Goal: Information Seeking & Learning: Compare options

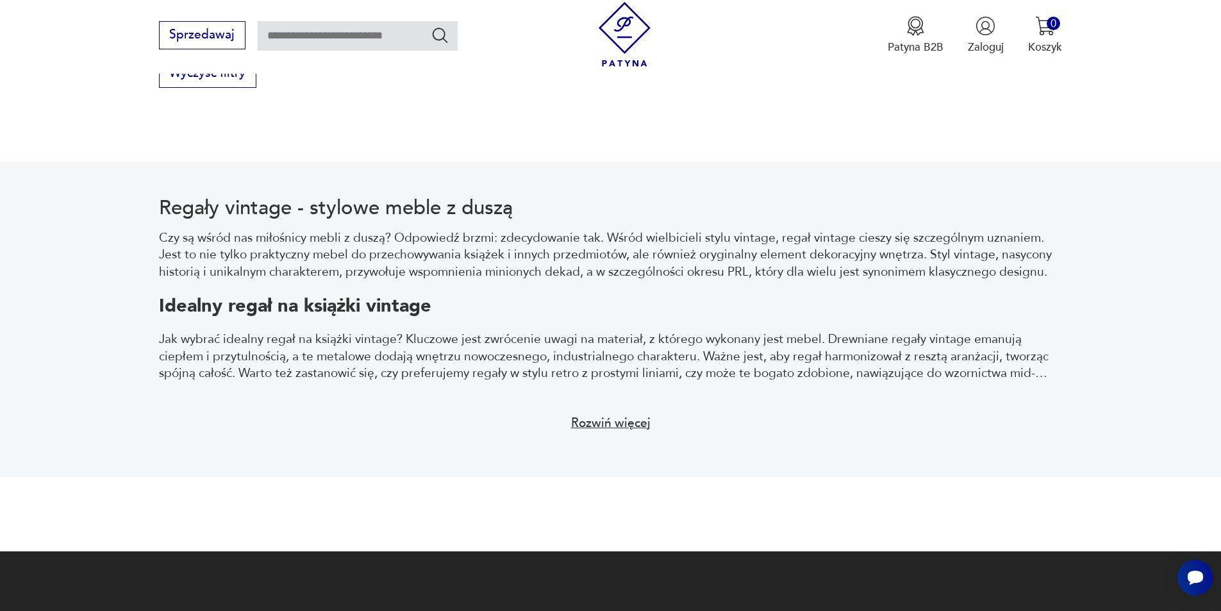
scroll to position [1795, 0]
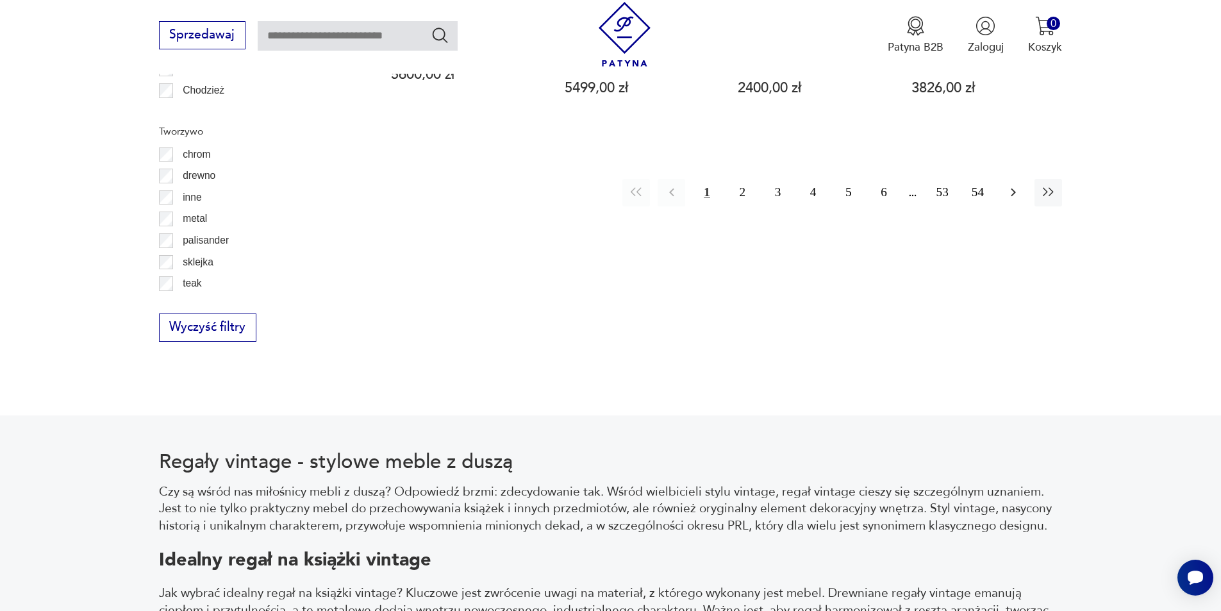
click at [1019, 185] on icon "button" at bounding box center [1013, 192] width 15 height 15
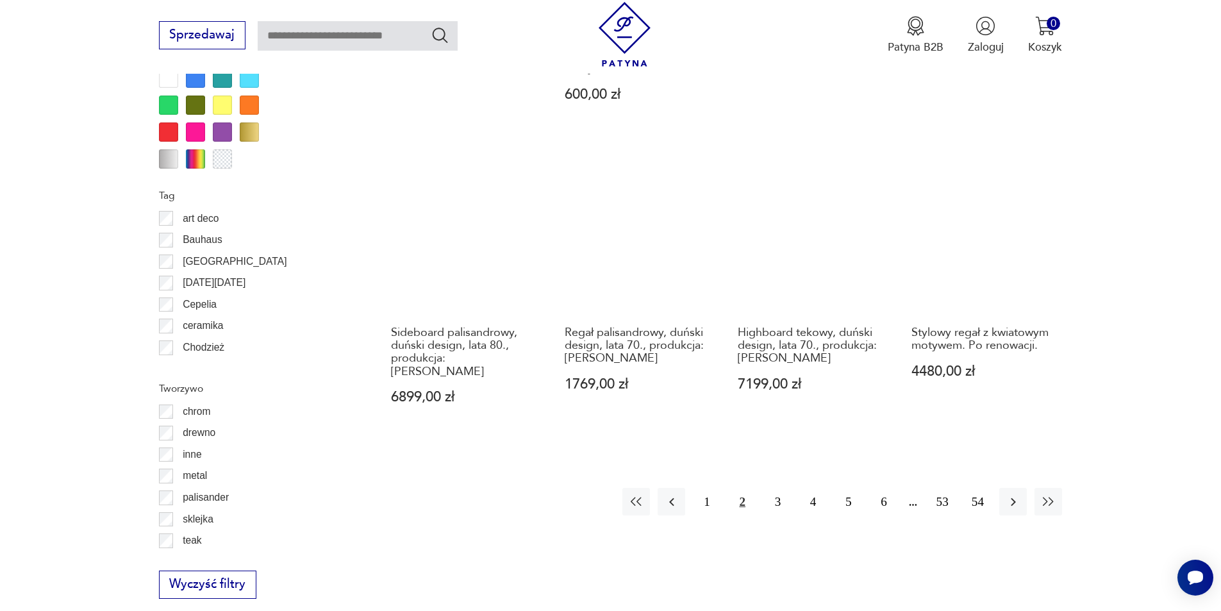
scroll to position [1773, 0]
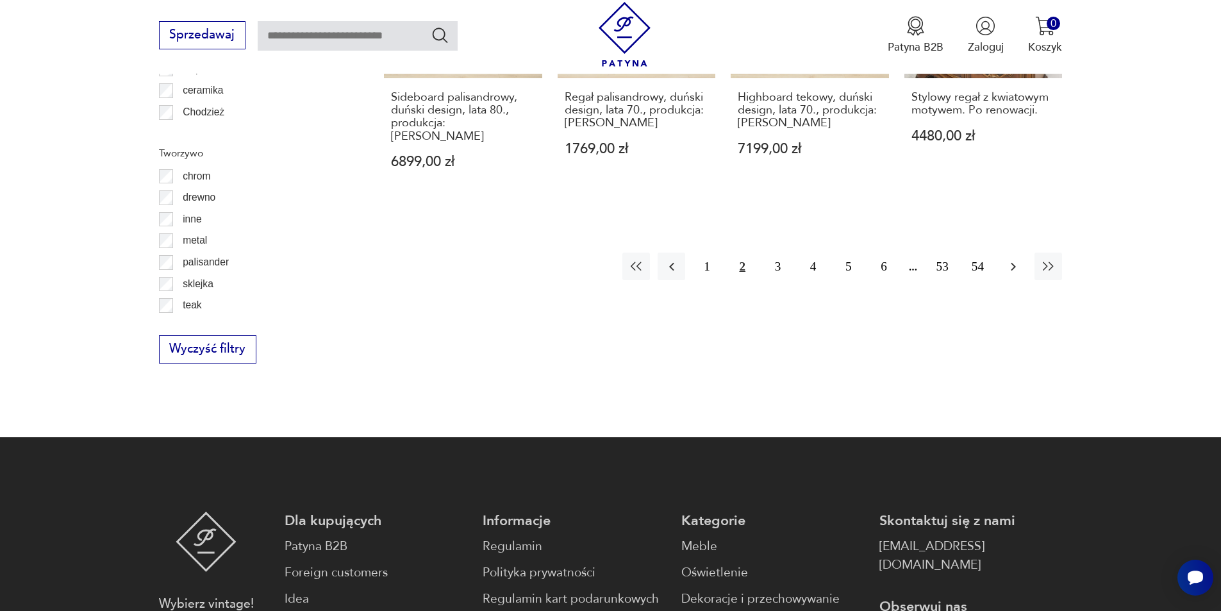
click at [1021, 259] on icon "button" at bounding box center [1013, 266] width 15 height 15
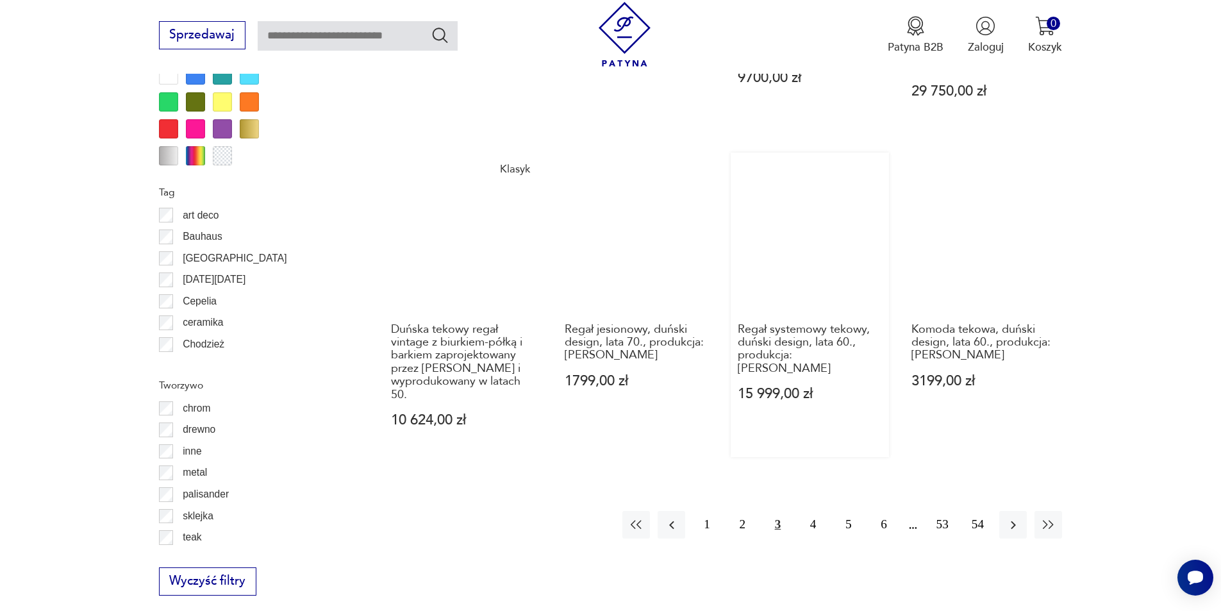
scroll to position [1837, 0]
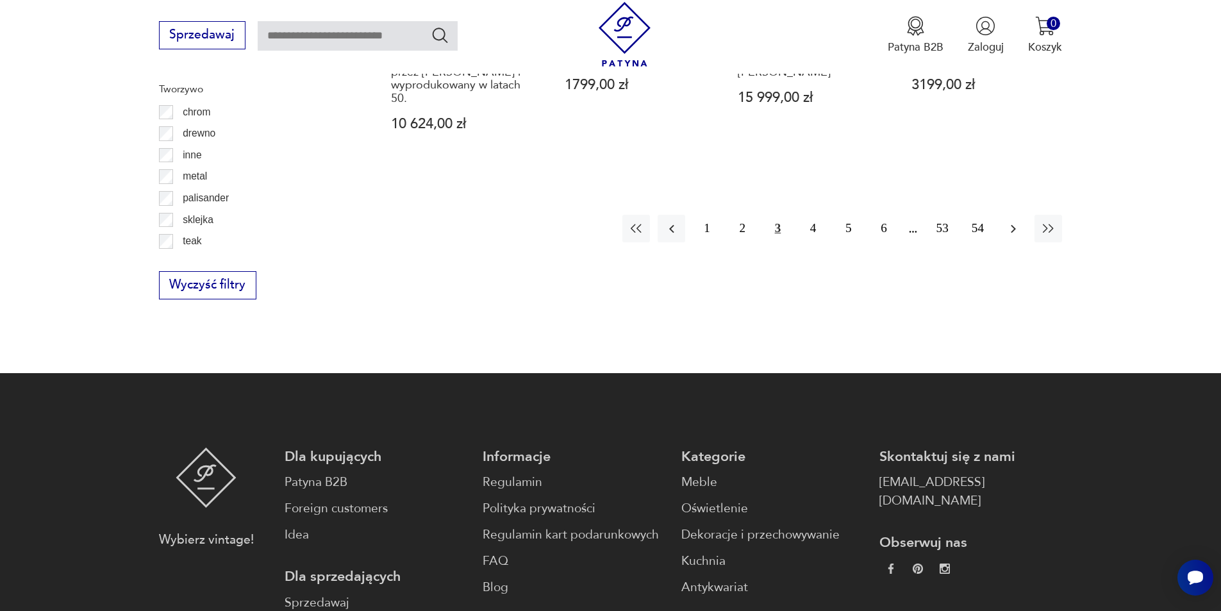
click at [1010, 221] on icon "button" at bounding box center [1013, 228] width 15 height 15
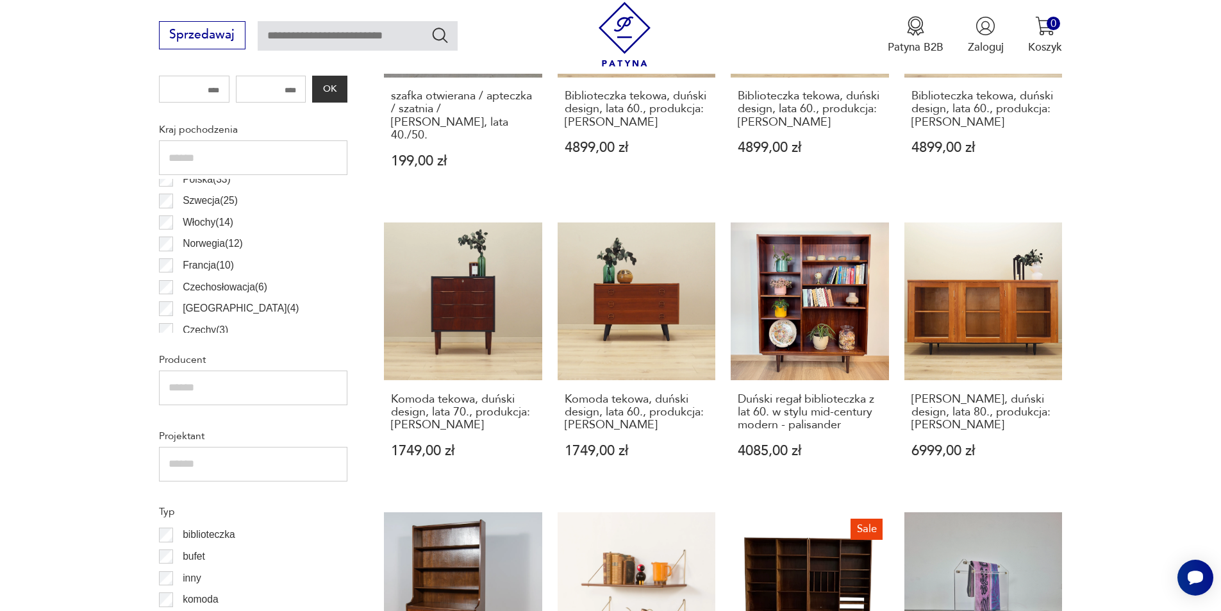
scroll to position [55, 0]
click at [210, 290] on p "Czechosłowacja ( 6 )" at bounding box center [225, 286] width 85 height 17
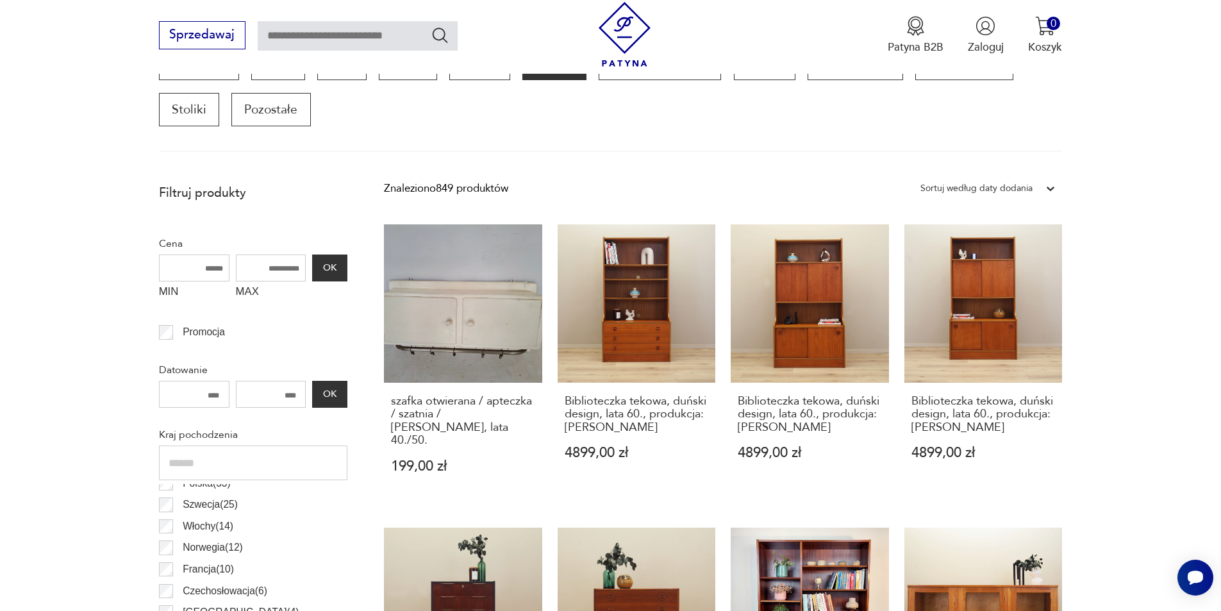
scroll to position [427, 0]
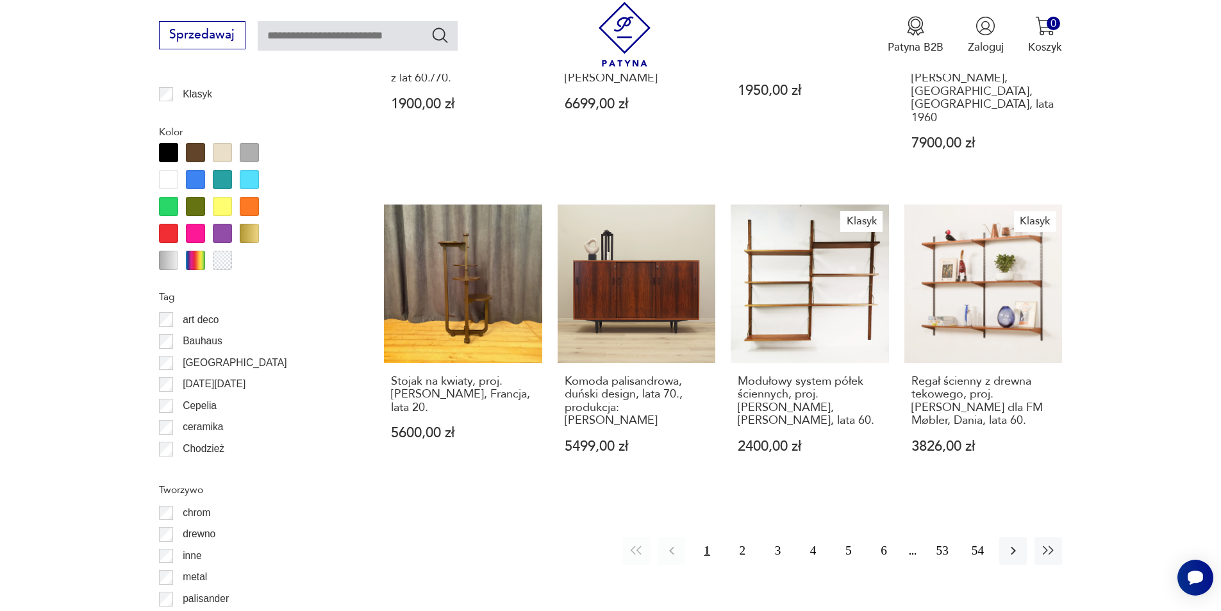
scroll to position [1709, 0]
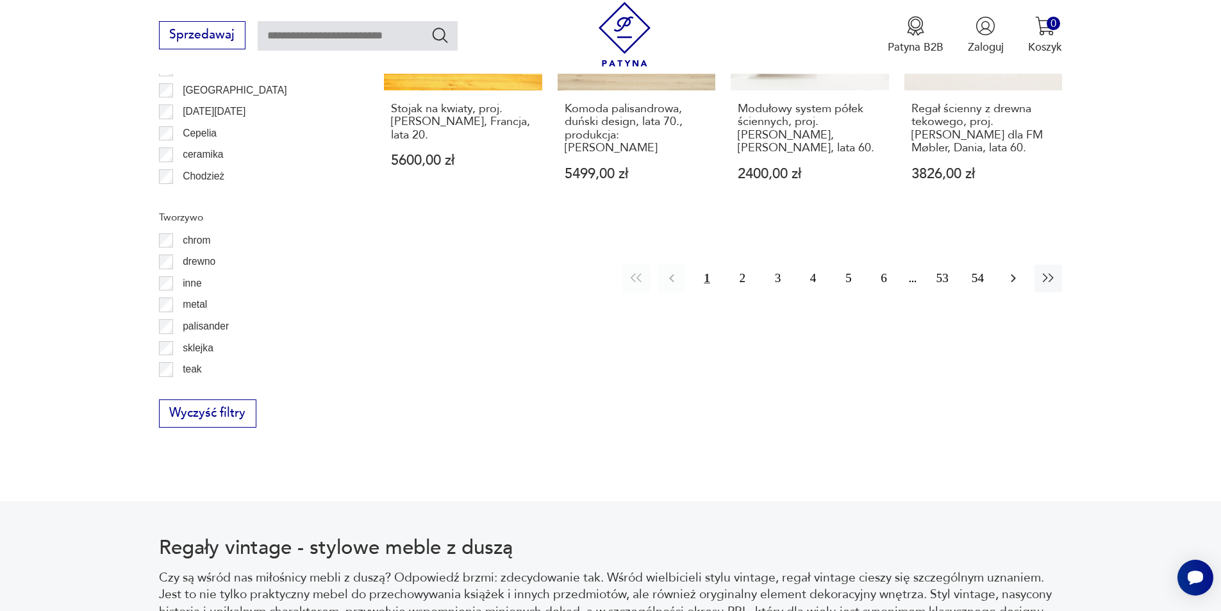
click at [1014, 271] on icon "button" at bounding box center [1013, 278] width 15 height 15
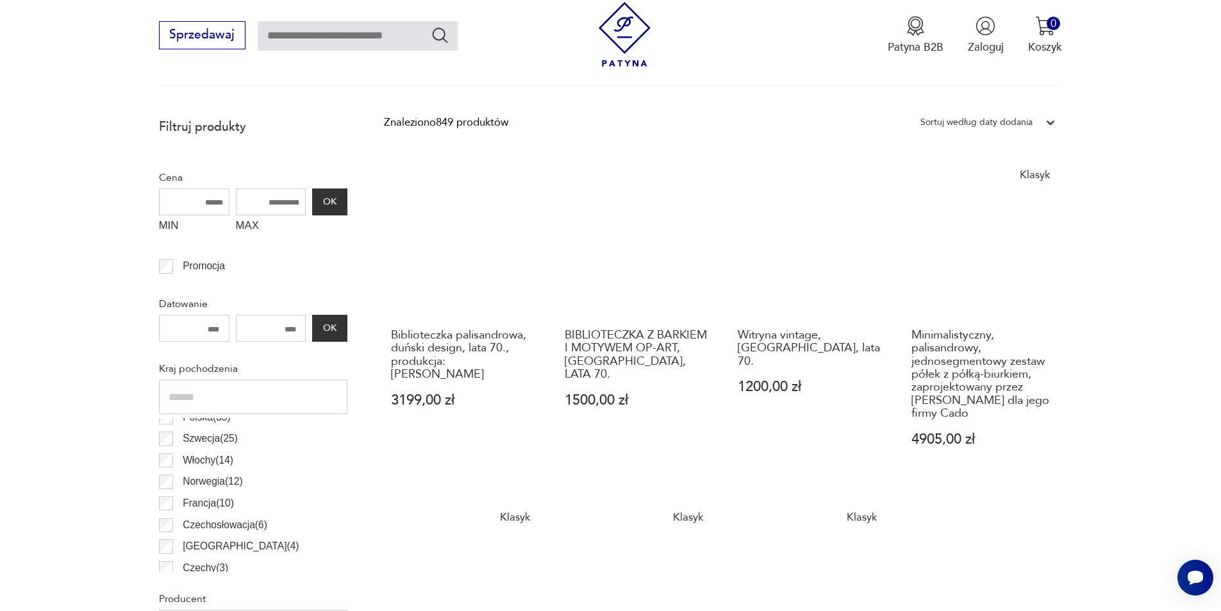
scroll to position [748, 0]
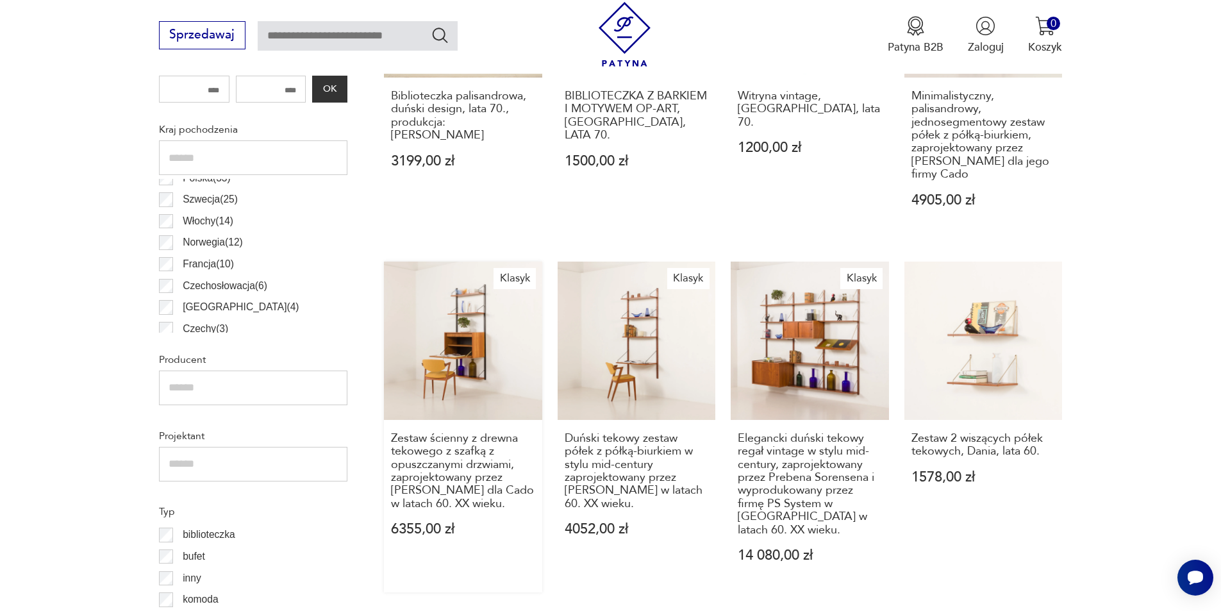
click at [467, 352] on link "Klasyk Zestaw ścienny z drewna tekowego z szafką z opuszczanymi drzwiami, zapro…" at bounding box center [463, 427] width 158 height 331
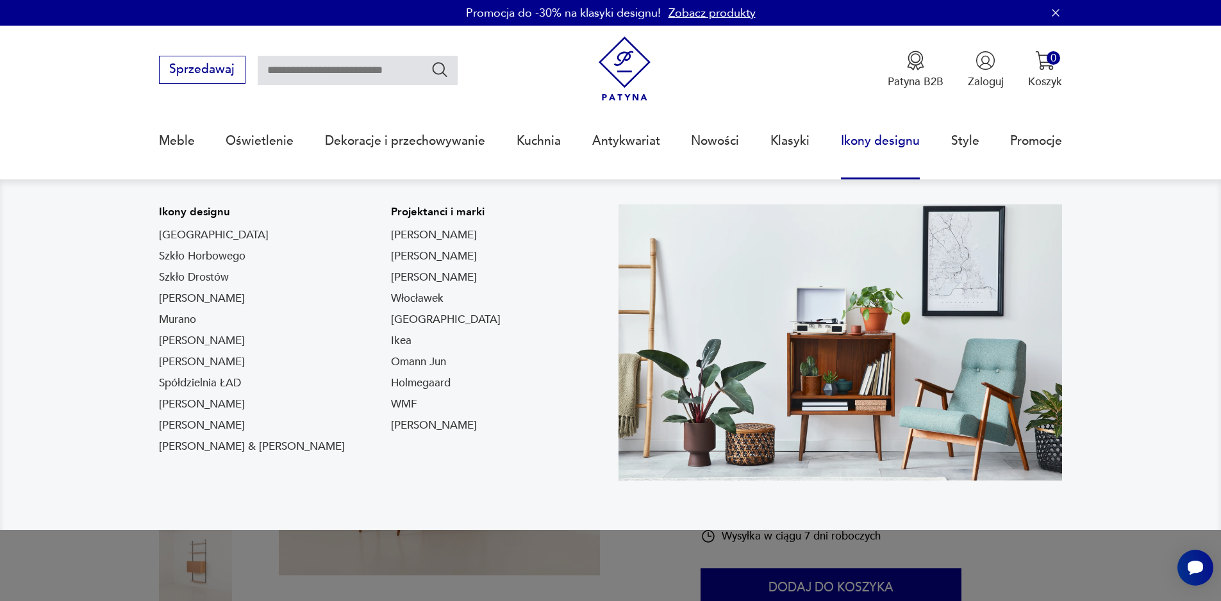
click at [906, 145] on link "Ikony designu" at bounding box center [880, 141] width 79 height 59
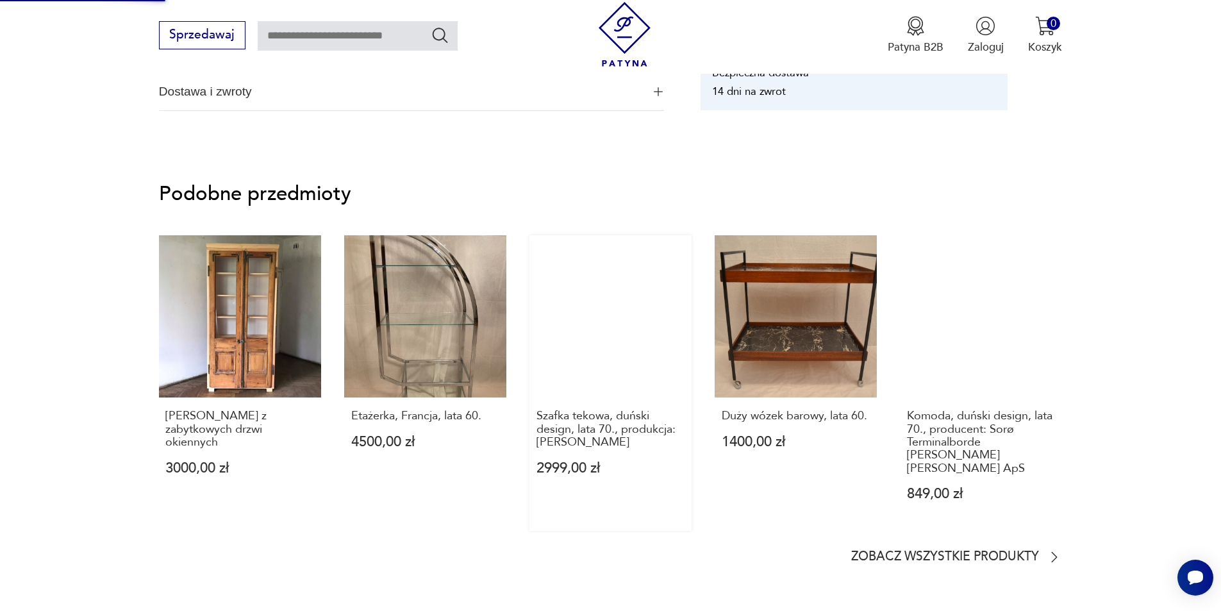
scroll to position [1090, 0]
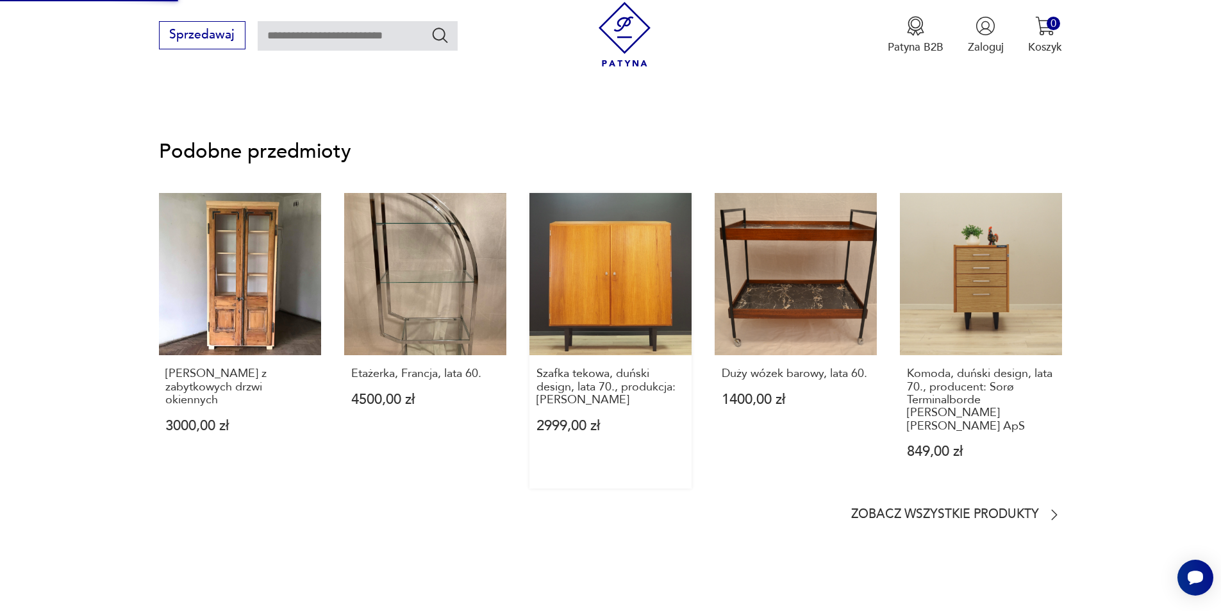
click at [584, 296] on link "Szafka tekowa, duński design, lata 70., produkcja: [PERSON_NAME] 2999,00 zł" at bounding box center [611, 341] width 162 height 296
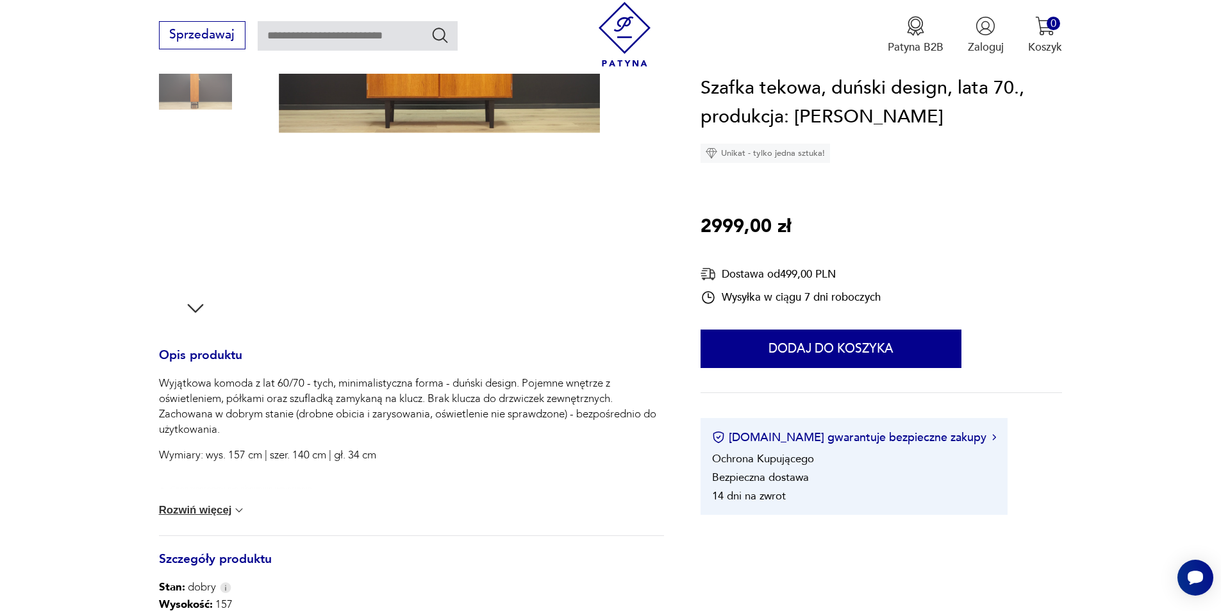
scroll to position [128, 0]
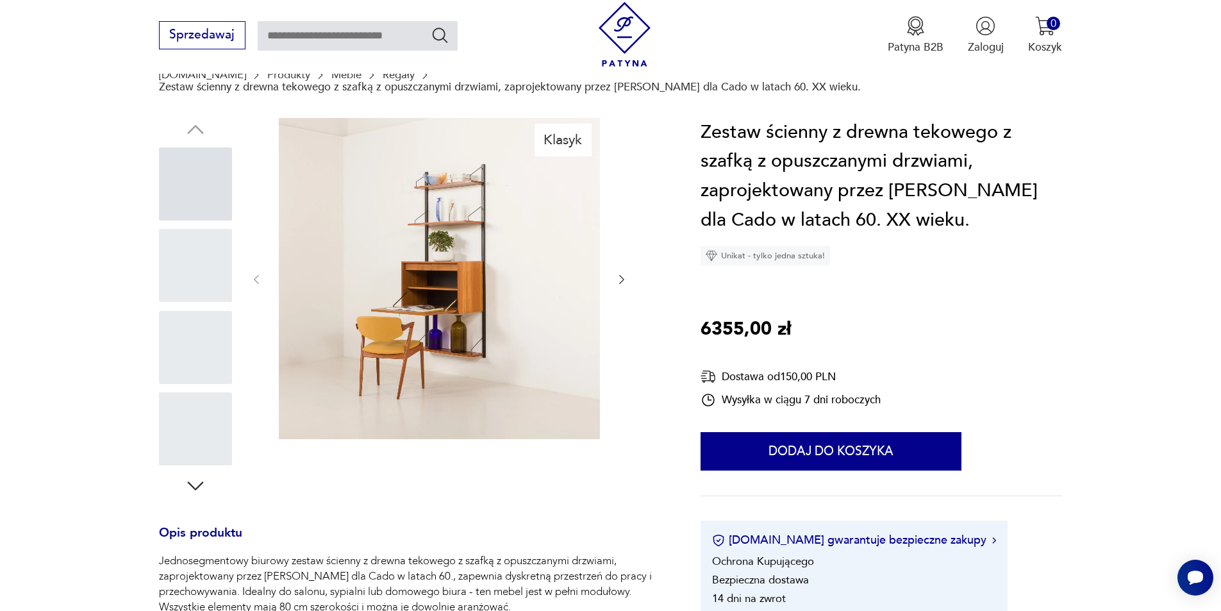
scroll to position [164, 0]
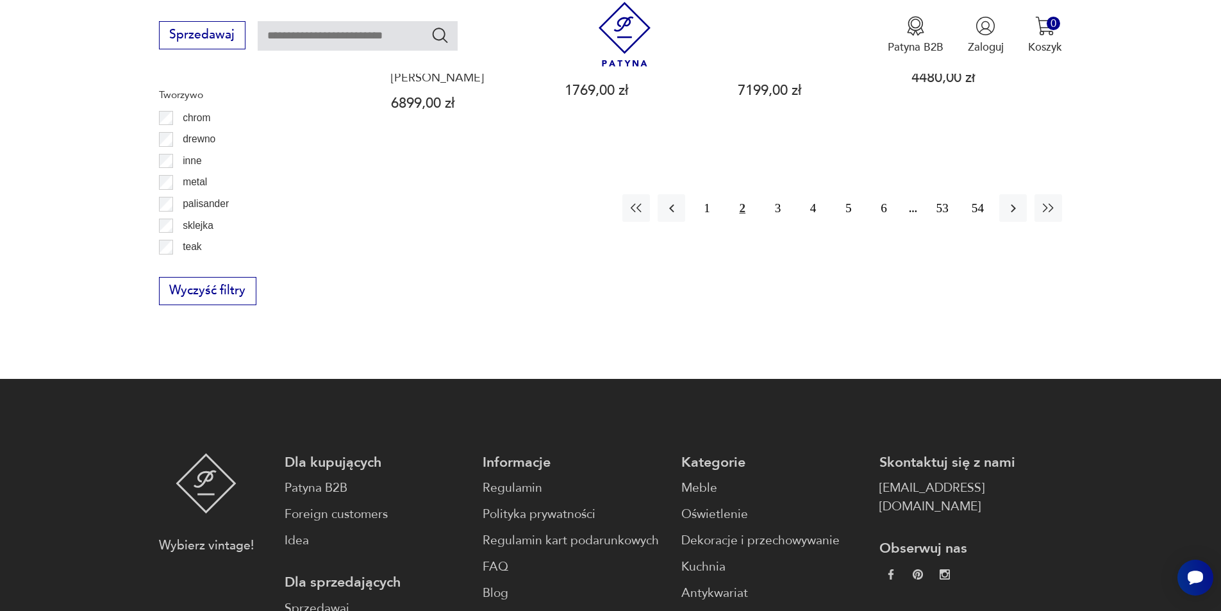
scroll to position [1837, 0]
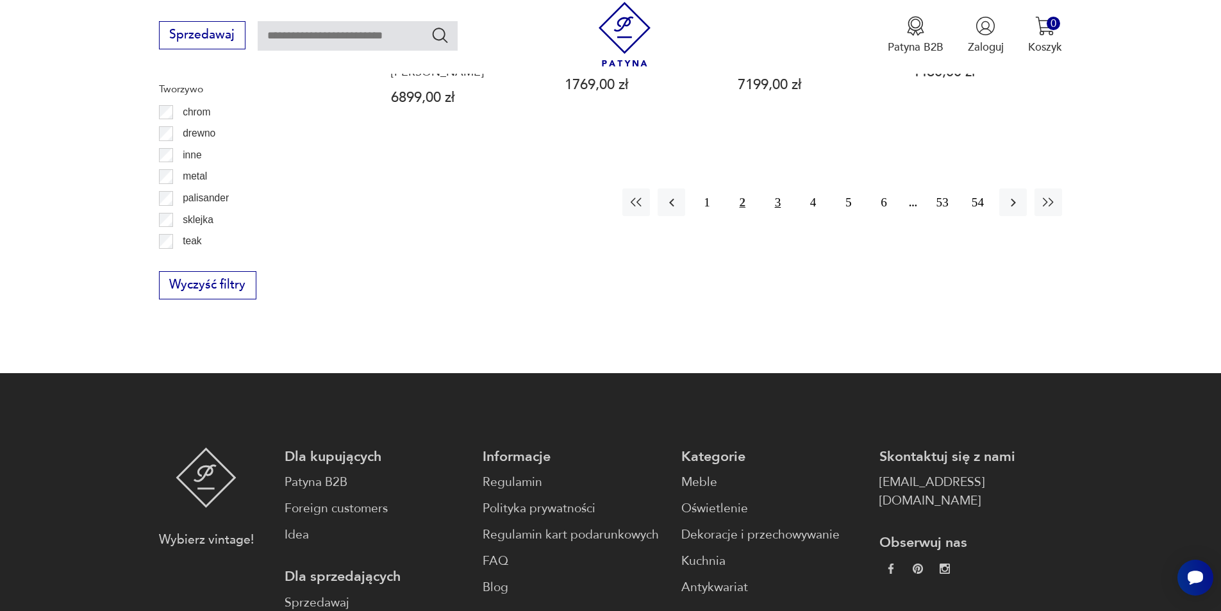
click at [781, 188] on button "3" at bounding box center [778, 202] width 28 height 28
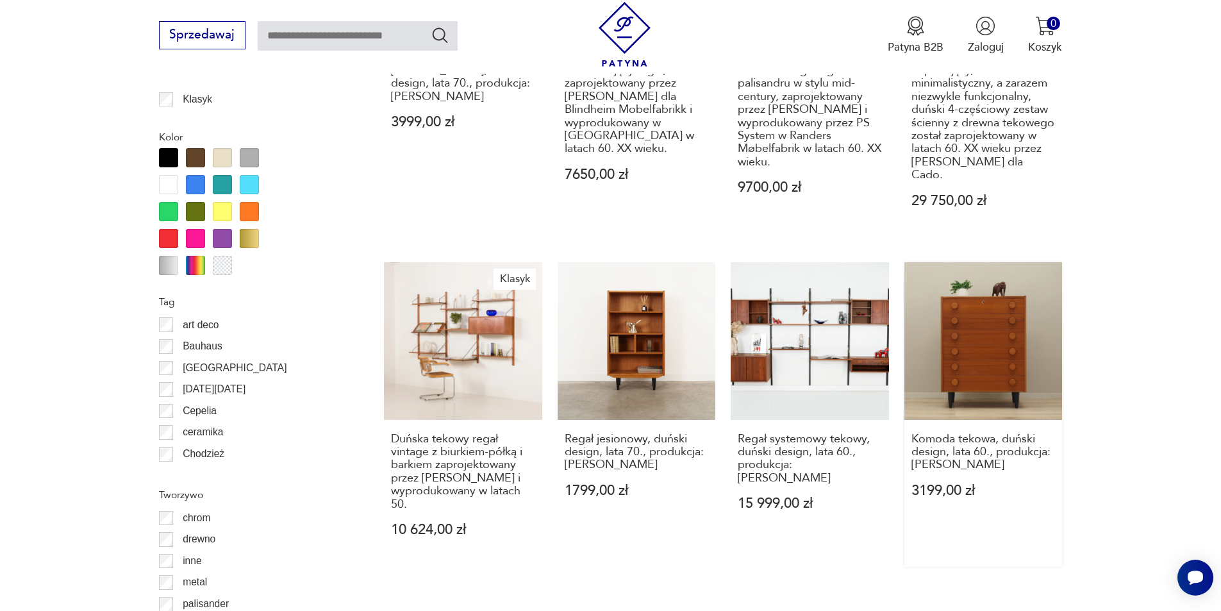
scroll to position [1709, 0]
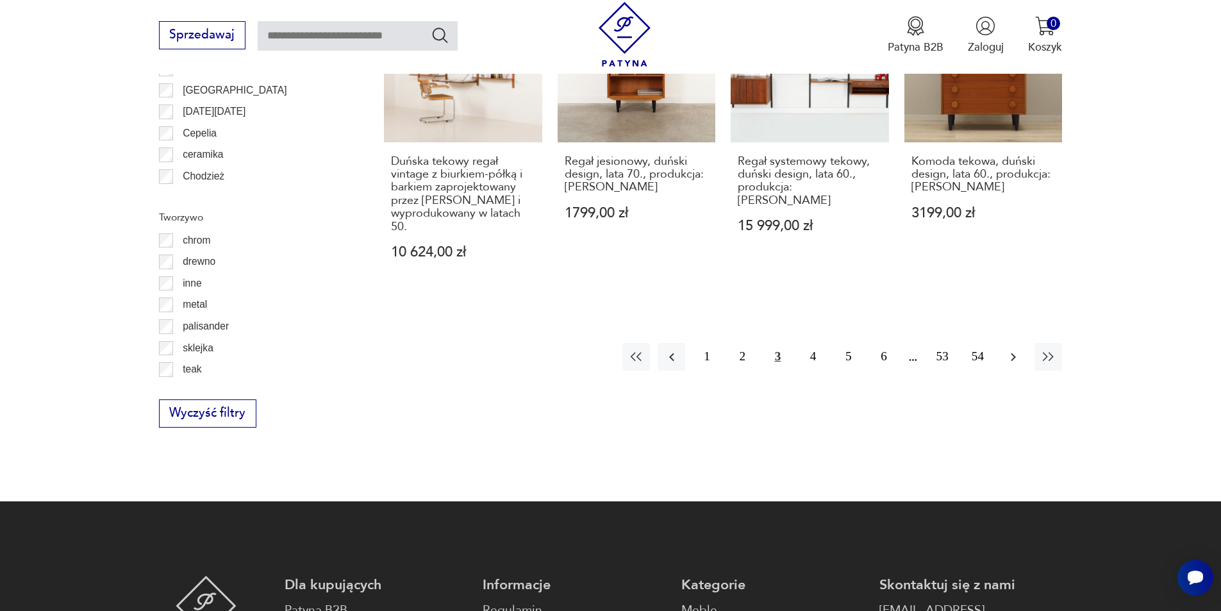
click at [1016, 349] on icon "button" at bounding box center [1013, 356] width 15 height 15
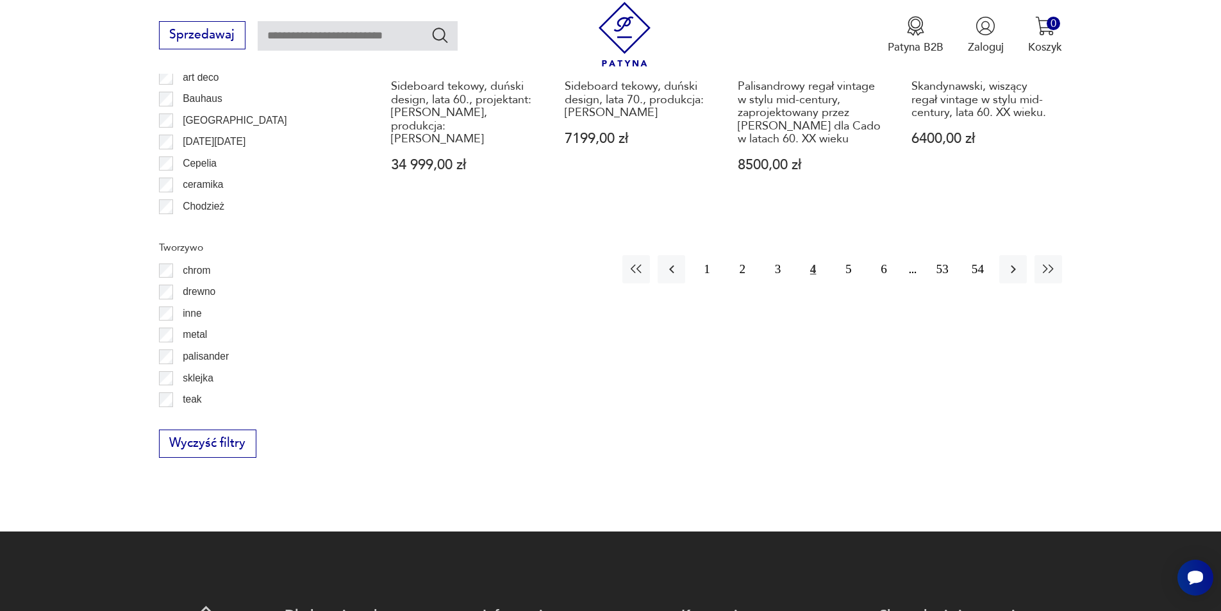
scroll to position [1709, 0]
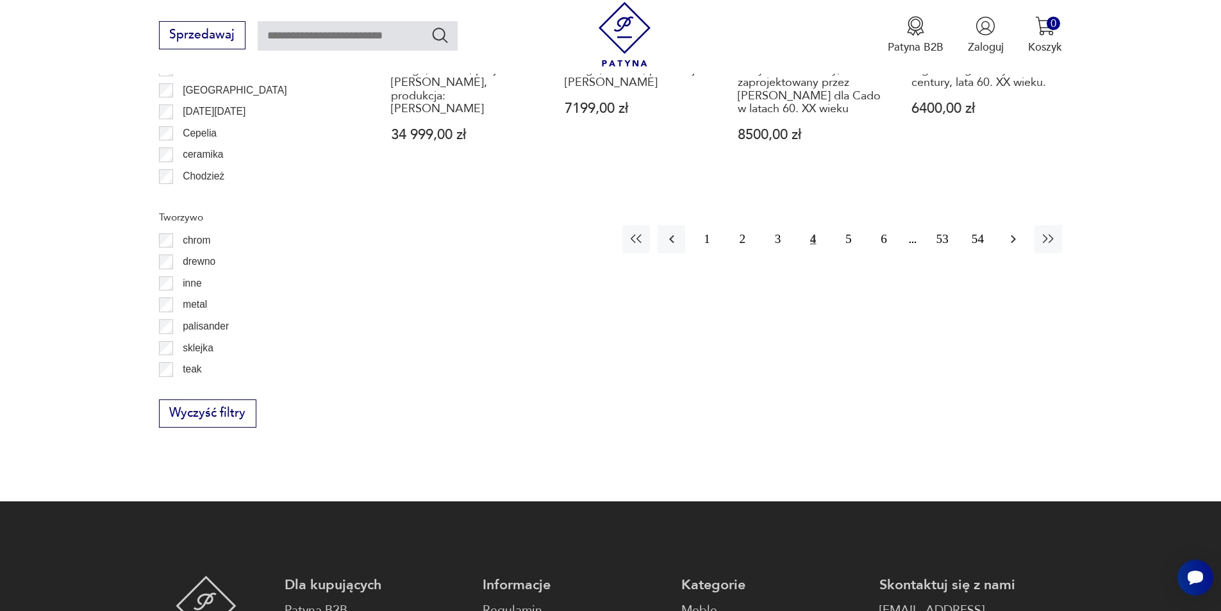
click at [1012, 231] on icon "button" at bounding box center [1013, 238] width 15 height 15
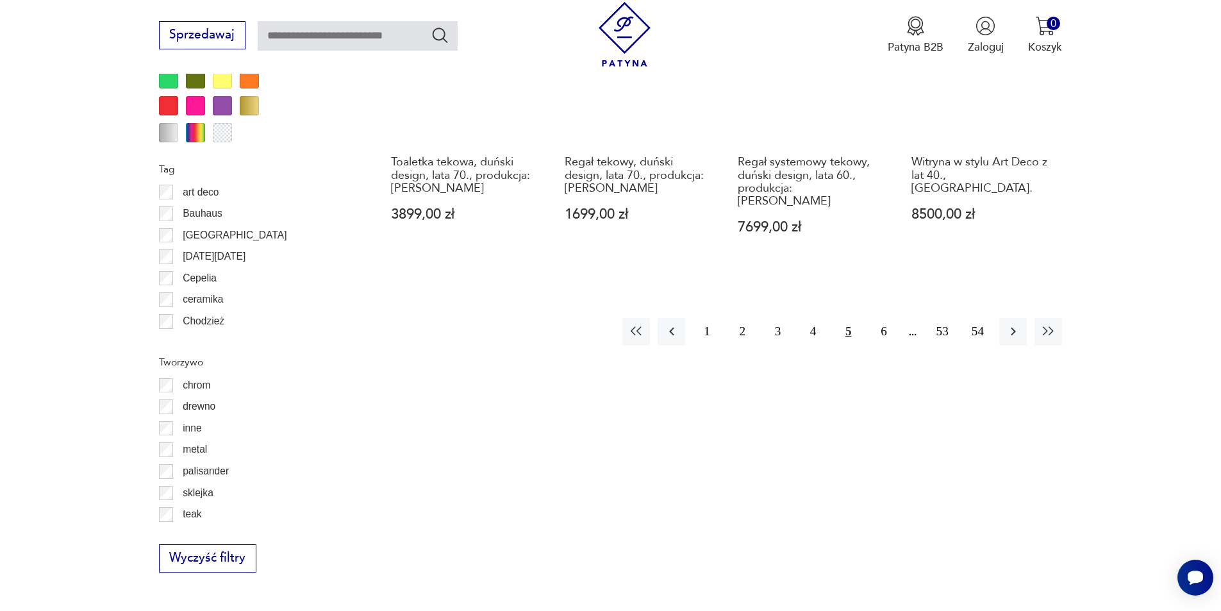
scroll to position [1581, 0]
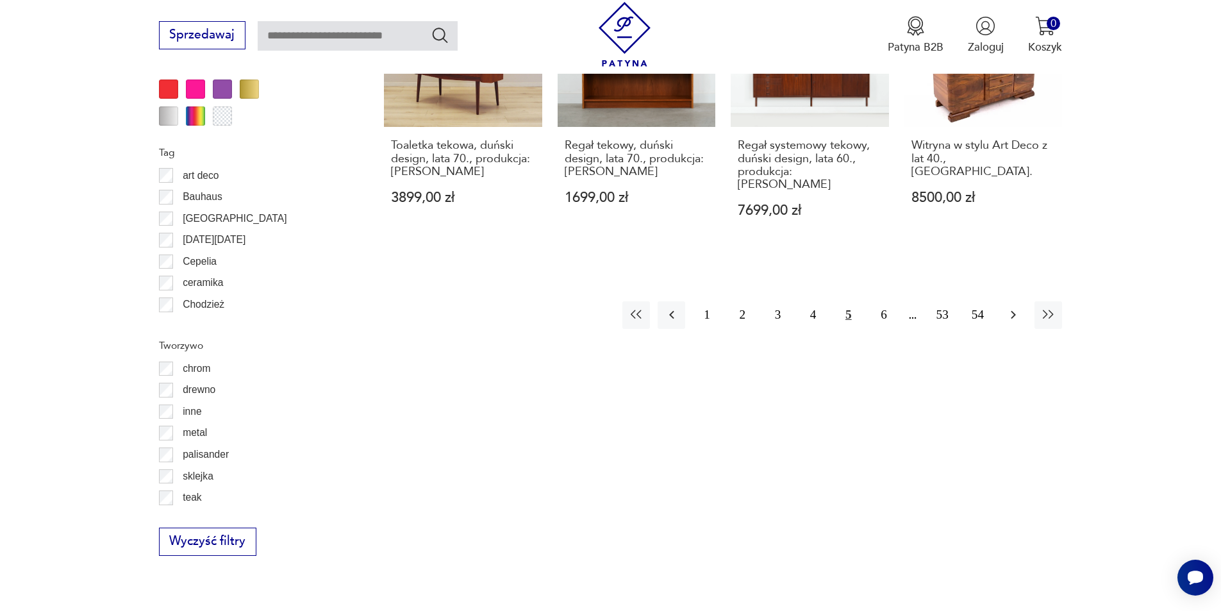
click at [1011, 307] on icon "button" at bounding box center [1013, 314] width 15 height 15
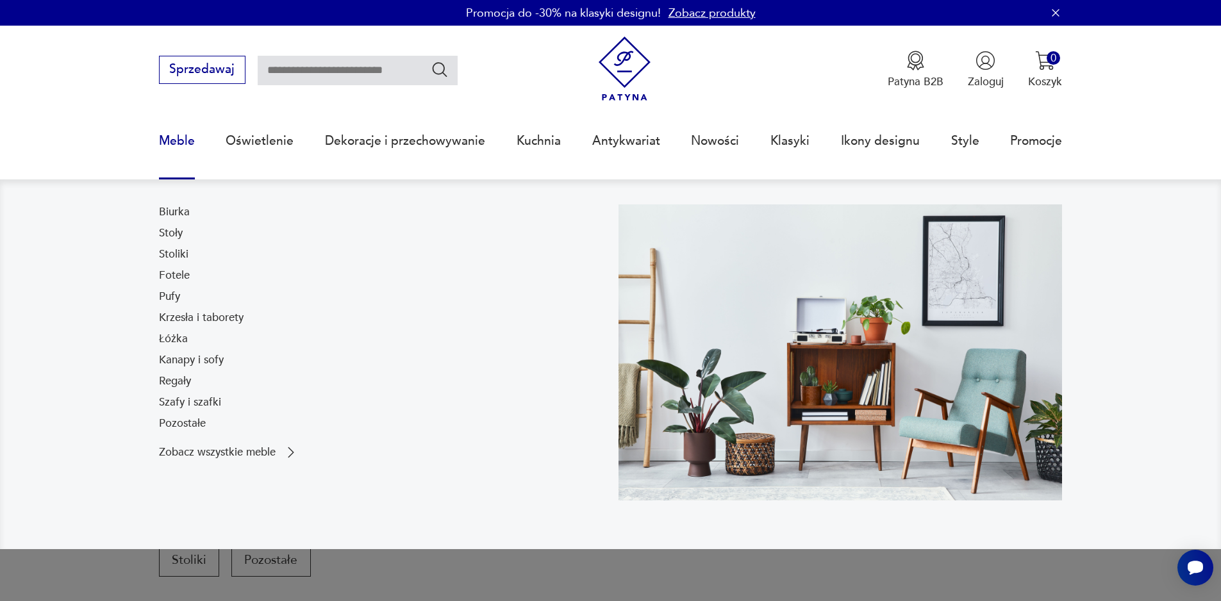
click at [172, 135] on link "Meble" at bounding box center [177, 141] width 36 height 59
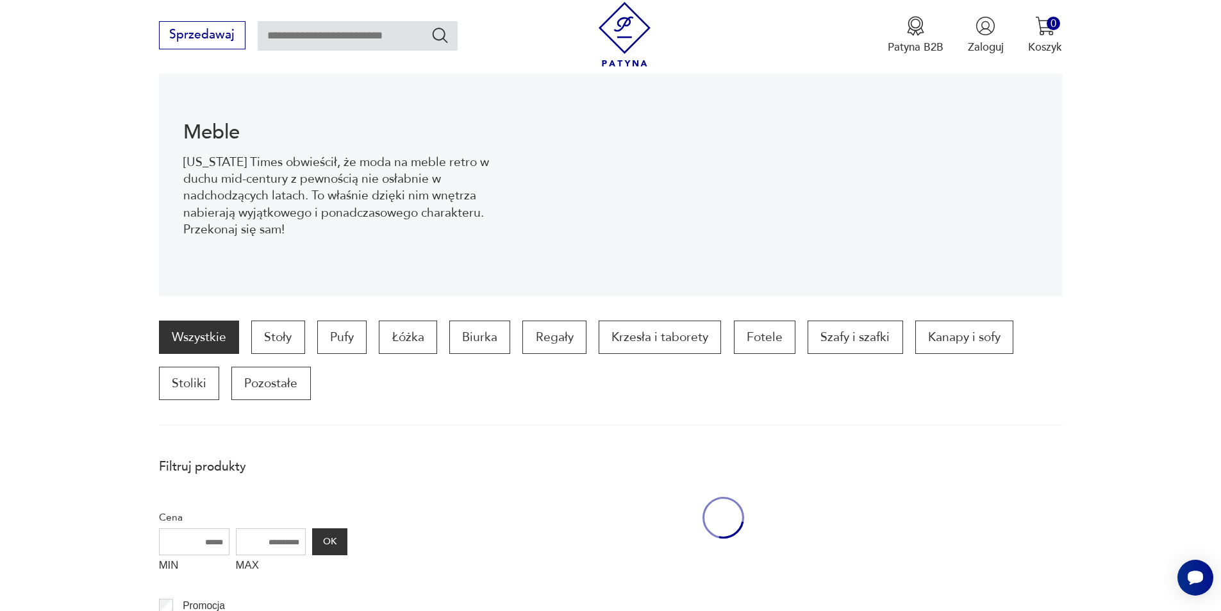
scroll to position [171, 0]
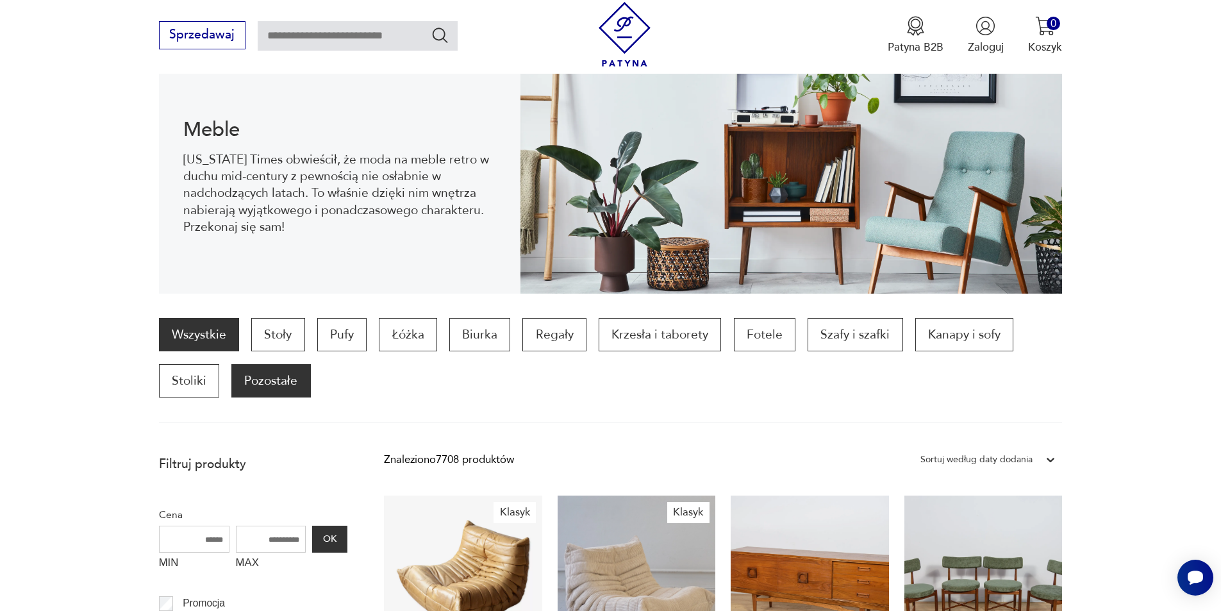
click at [262, 380] on p "Pozostałe" at bounding box center [270, 380] width 79 height 33
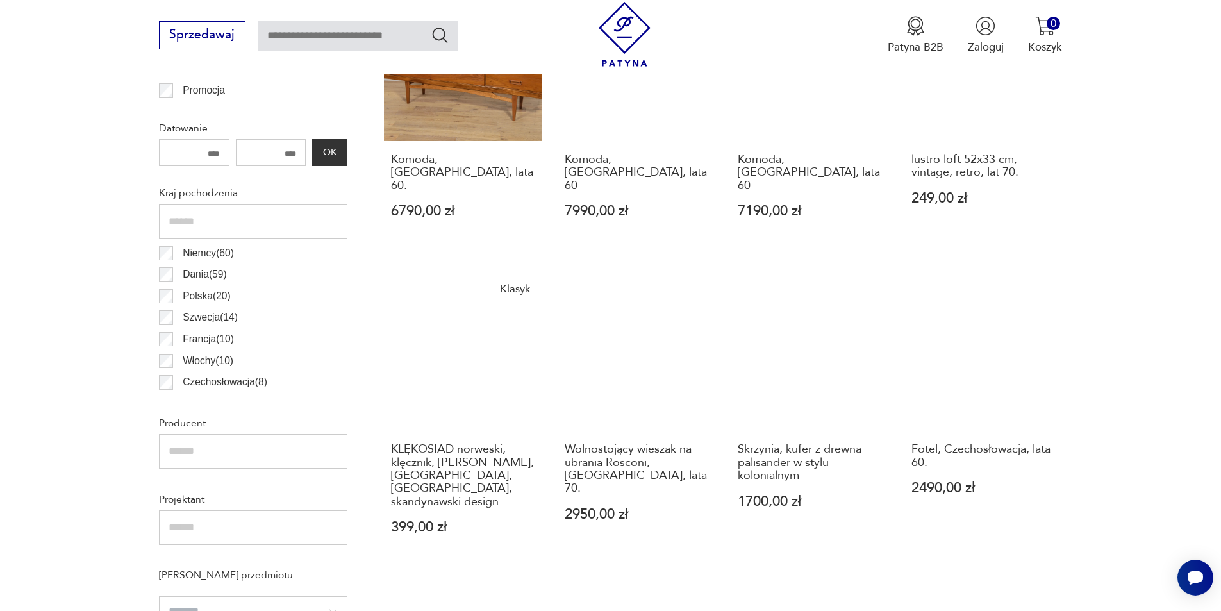
scroll to position [683, 0]
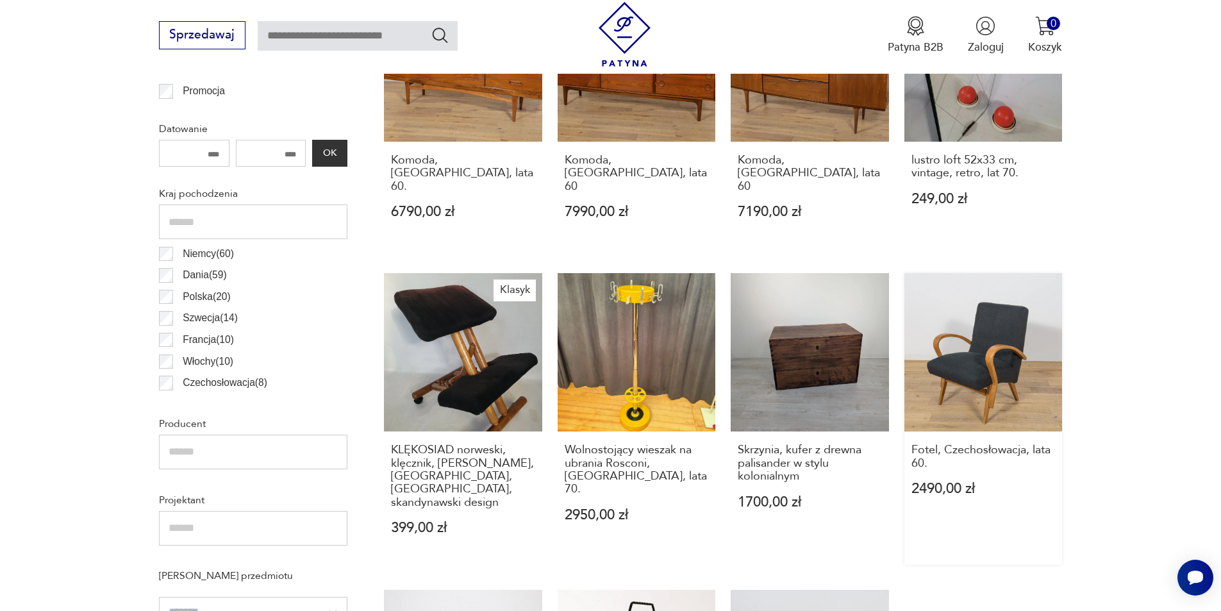
click at [987, 376] on link "Fotel, Czechosłowacja, lata 60. 2490,00 zł" at bounding box center [984, 419] width 158 height 292
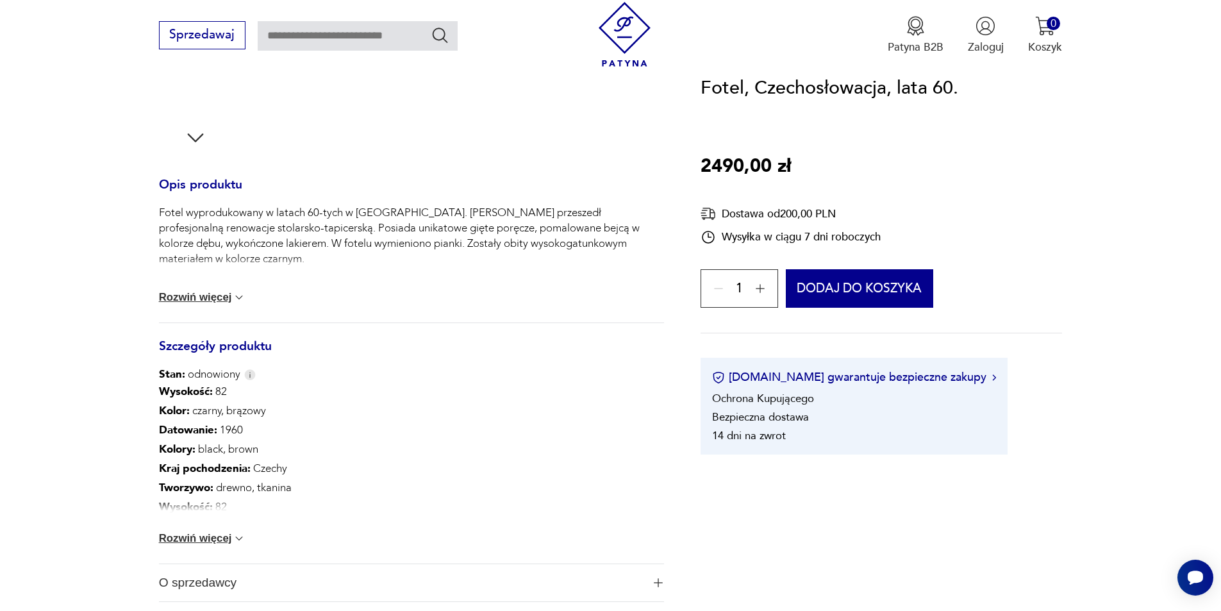
scroll to position [513, 0]
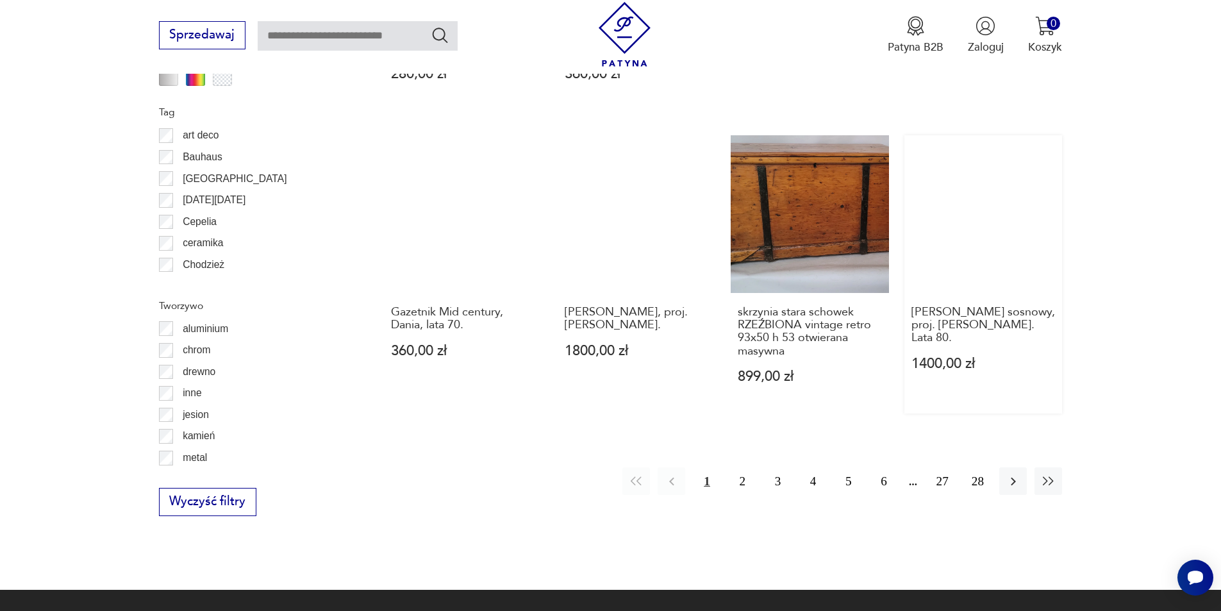
scroll to position [1581, 0]
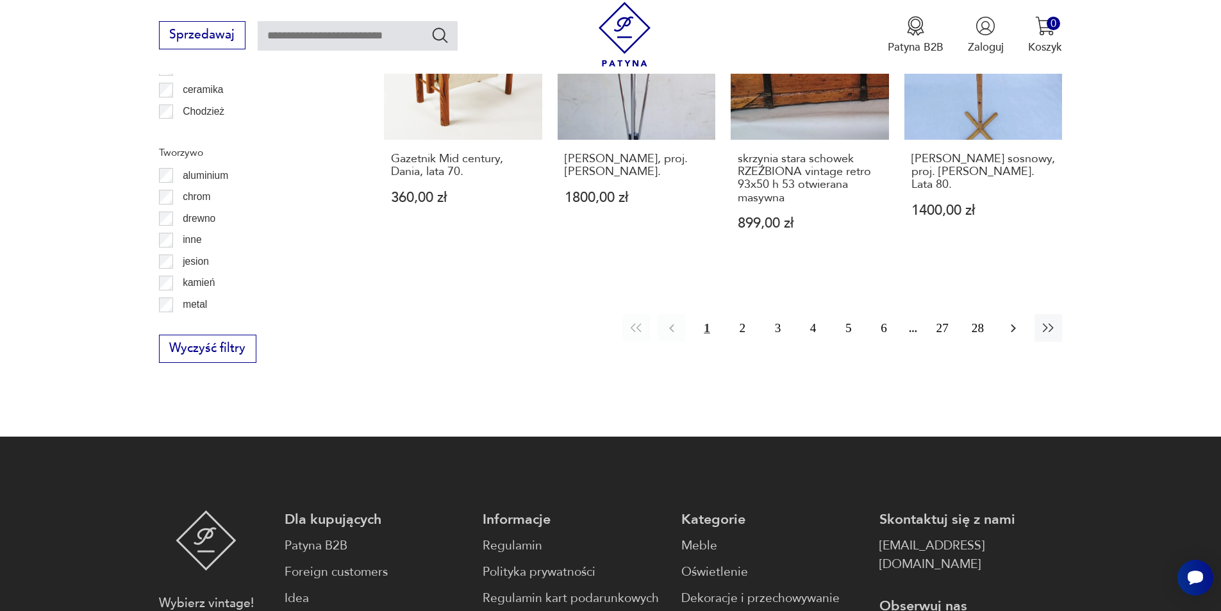
click at [1012, 321] on icon "button" at bounding box center [1013, 328] width 15 height 15
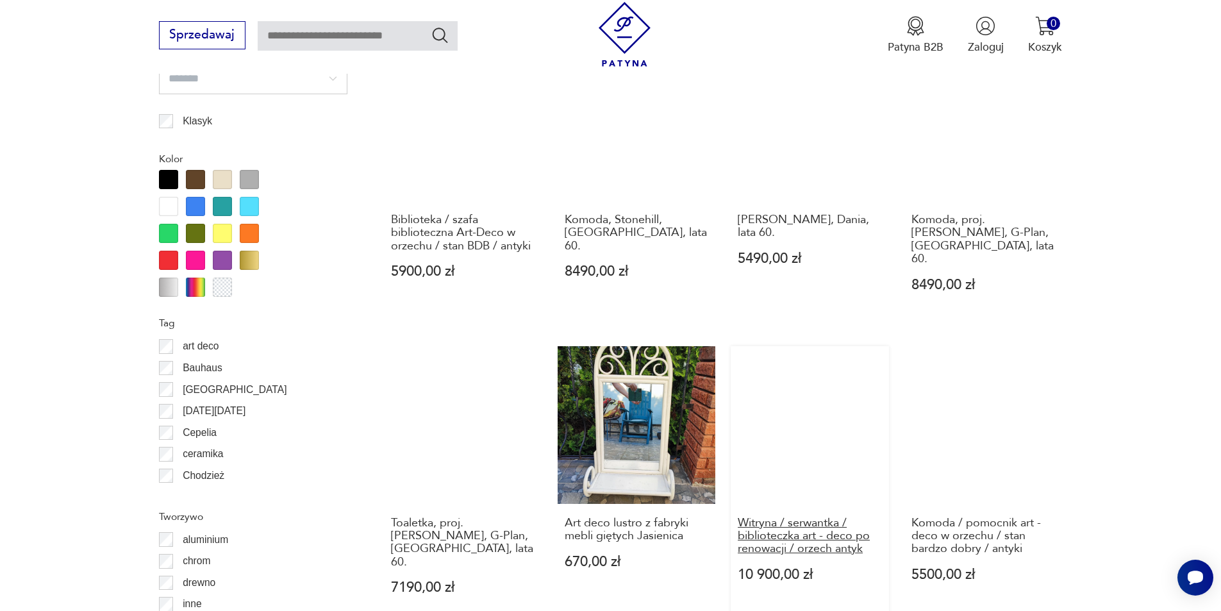
scroll to position [1325, 0]
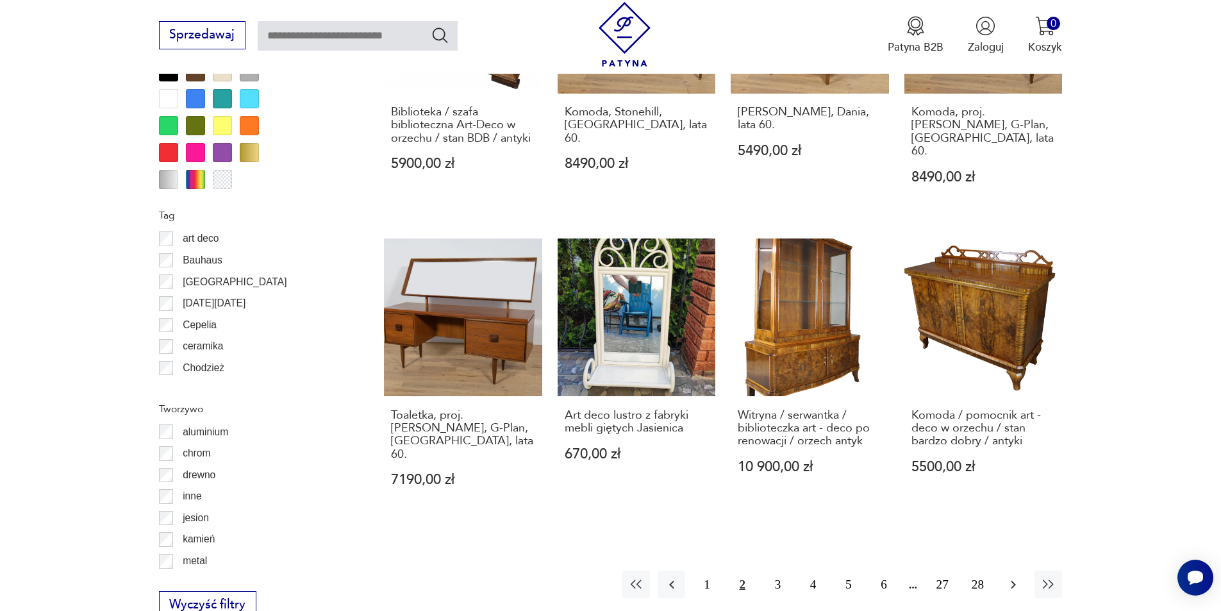
click at [1011, 577] on icon "button" at bounding box center [1013, 584] width 15 height 15
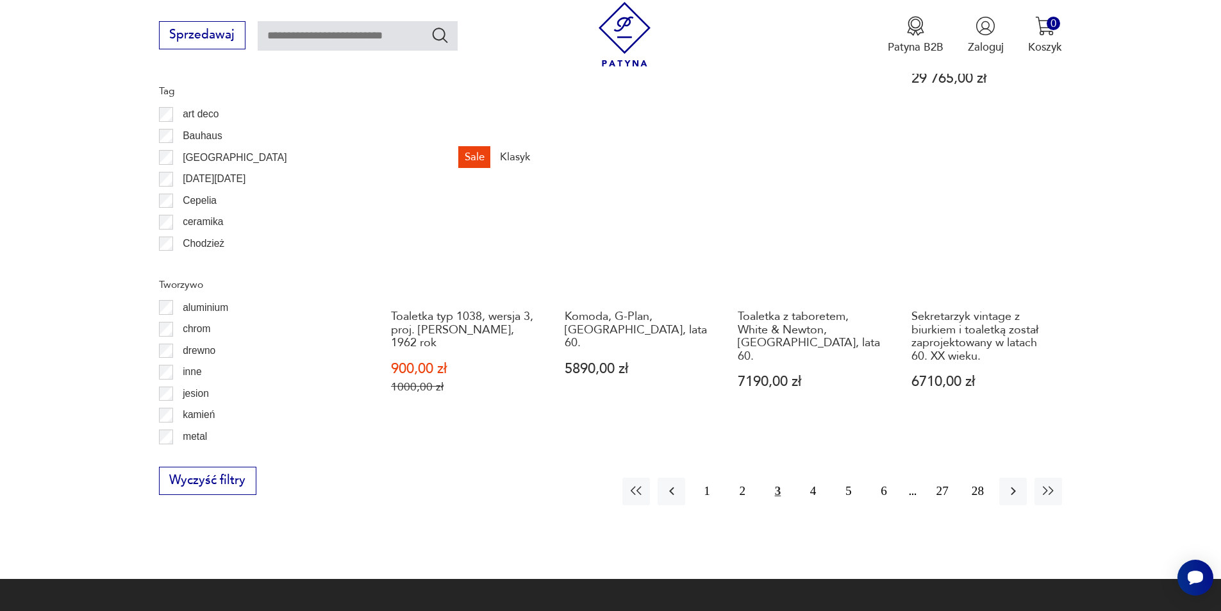
scroll to position [1453, 0]
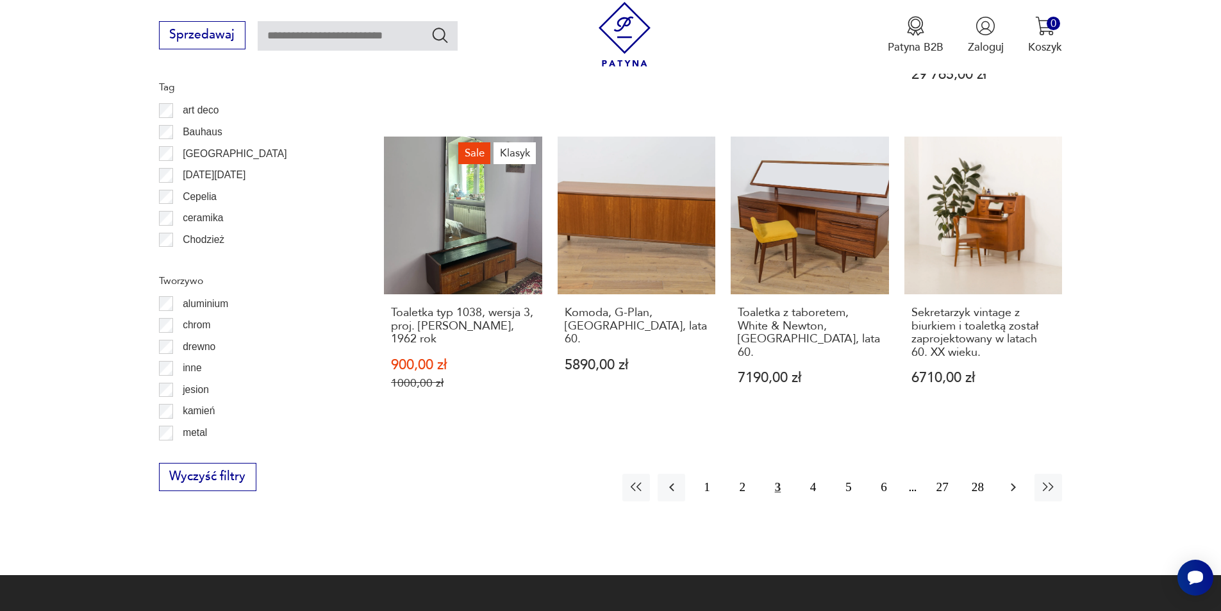
click at [1016, 480] on icon "button" at bounding box center [1013, 487] width 15 height 15
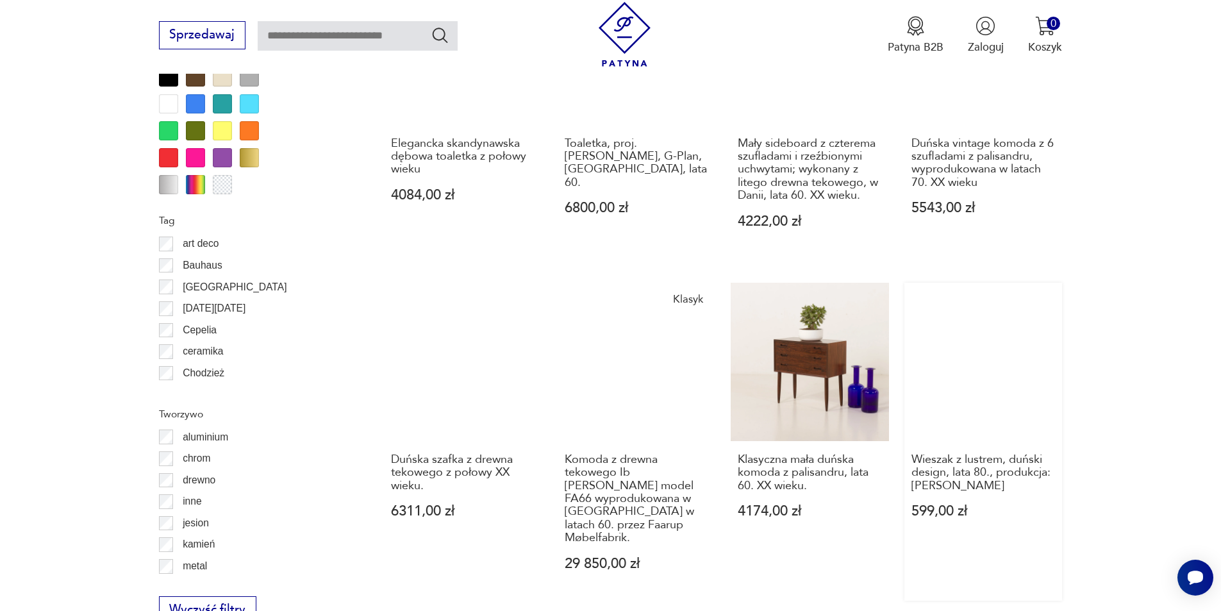
scroll to position [1581, 0]
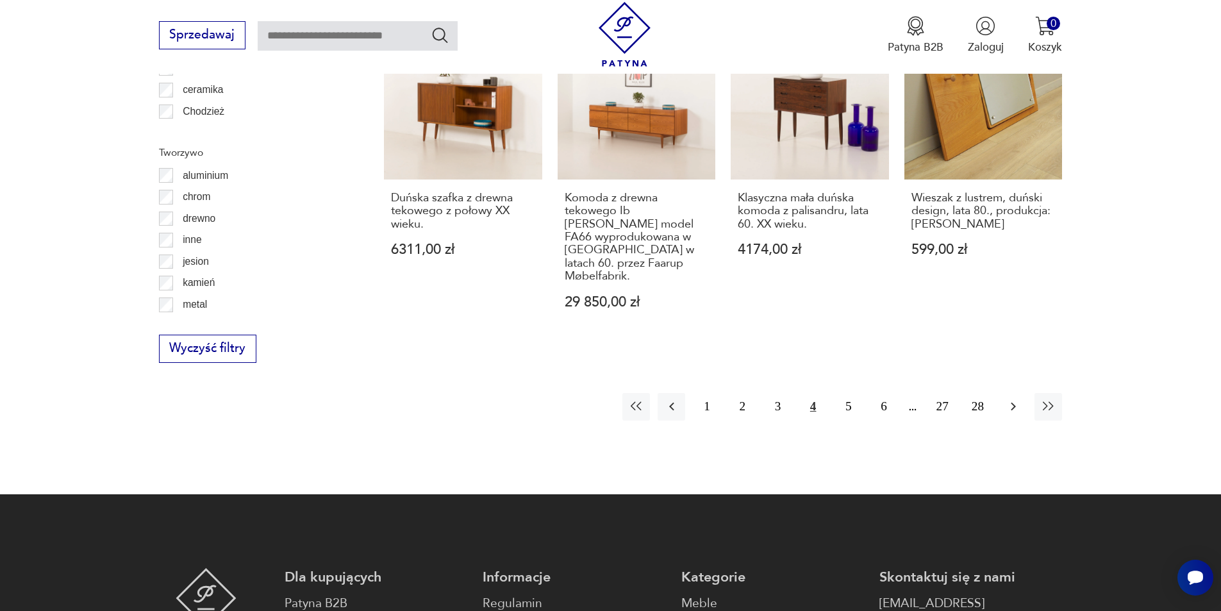
click at [1016, 399] on icon "button" at bounding box center [1013, 406] width 15 height 15
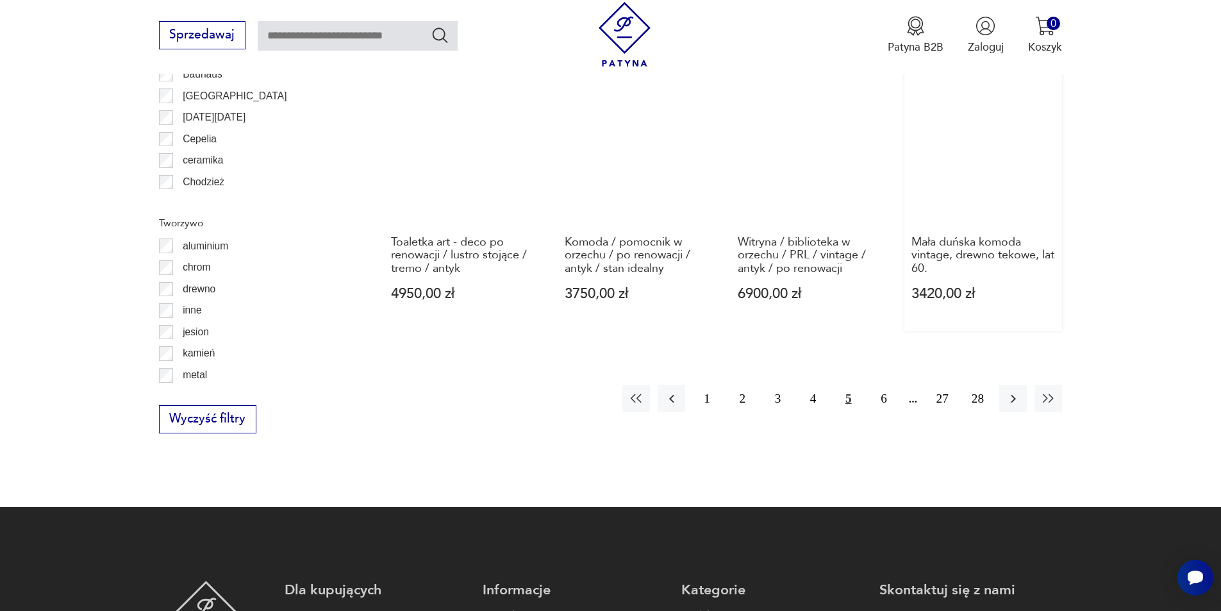
scroll to position [1517, 0]
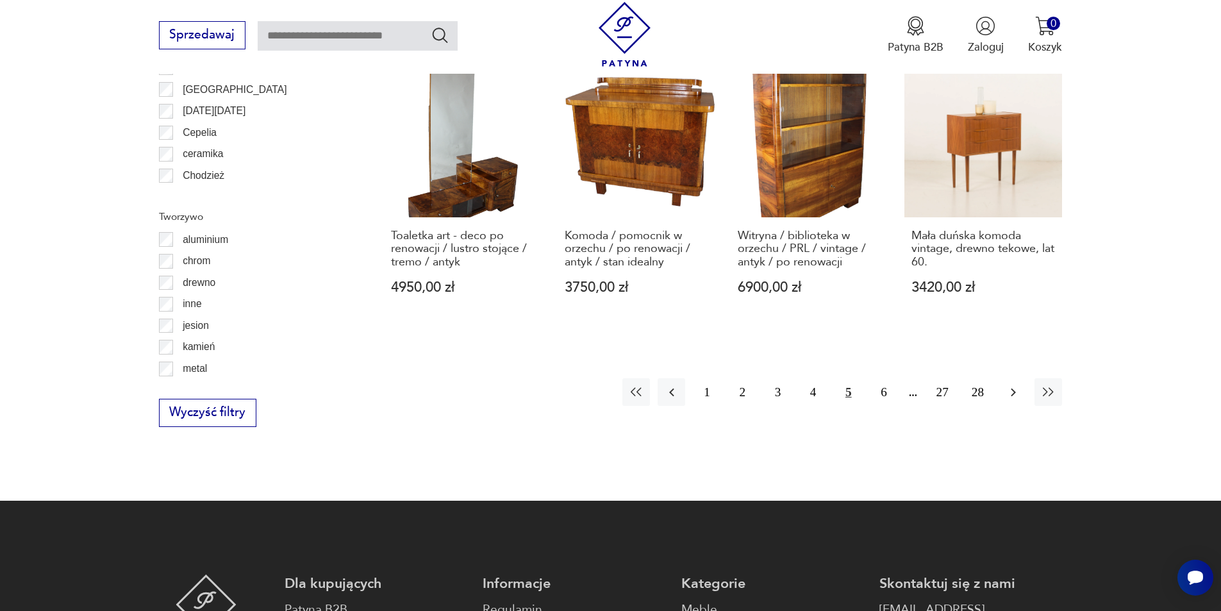
click at [1011, 385] on icon "button" at bounding box center [1013, 392] width 15 height 15
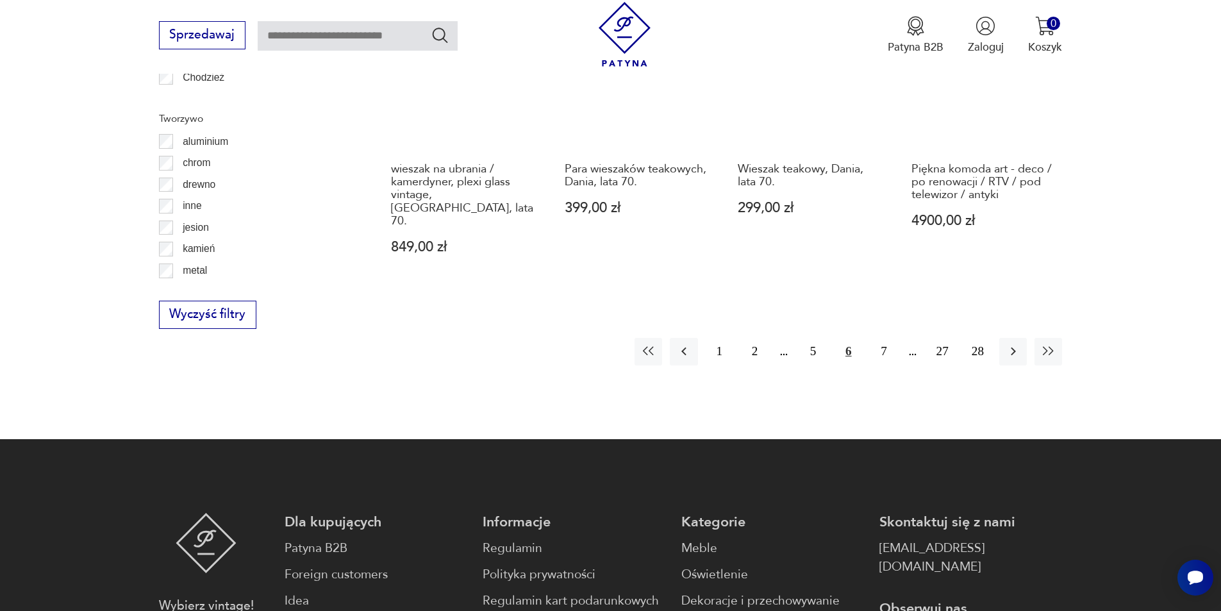
scroll to position [1645, 0]
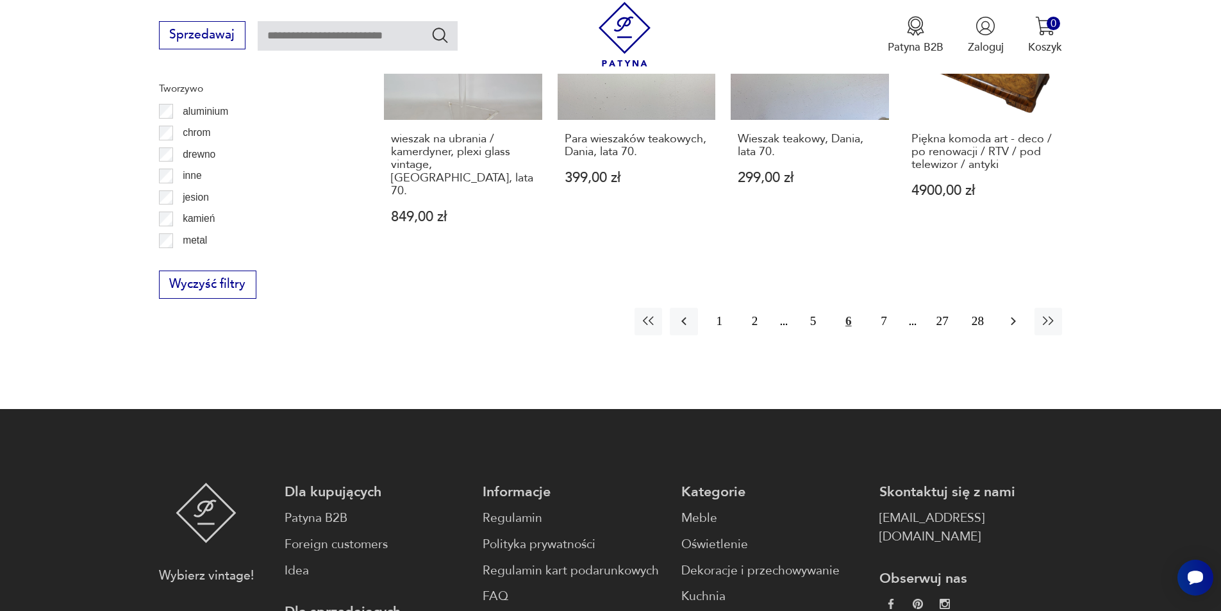
click at [1003, 308] on button "button" at bounding box center [1014, 322] width 28 height 28
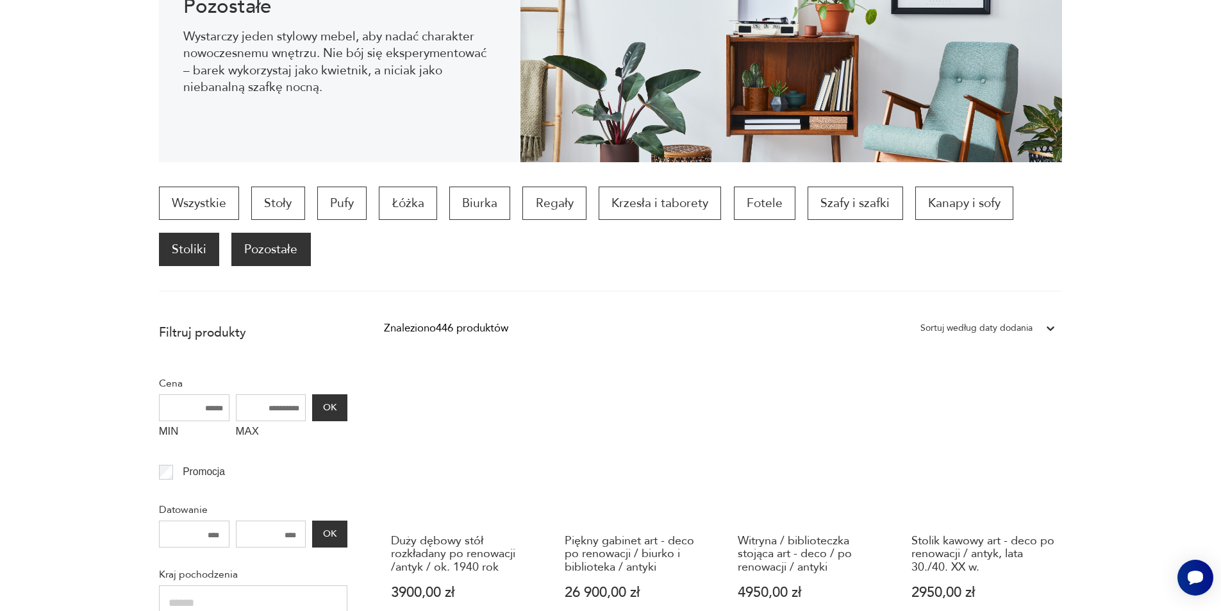
scroll to position [42, 0]
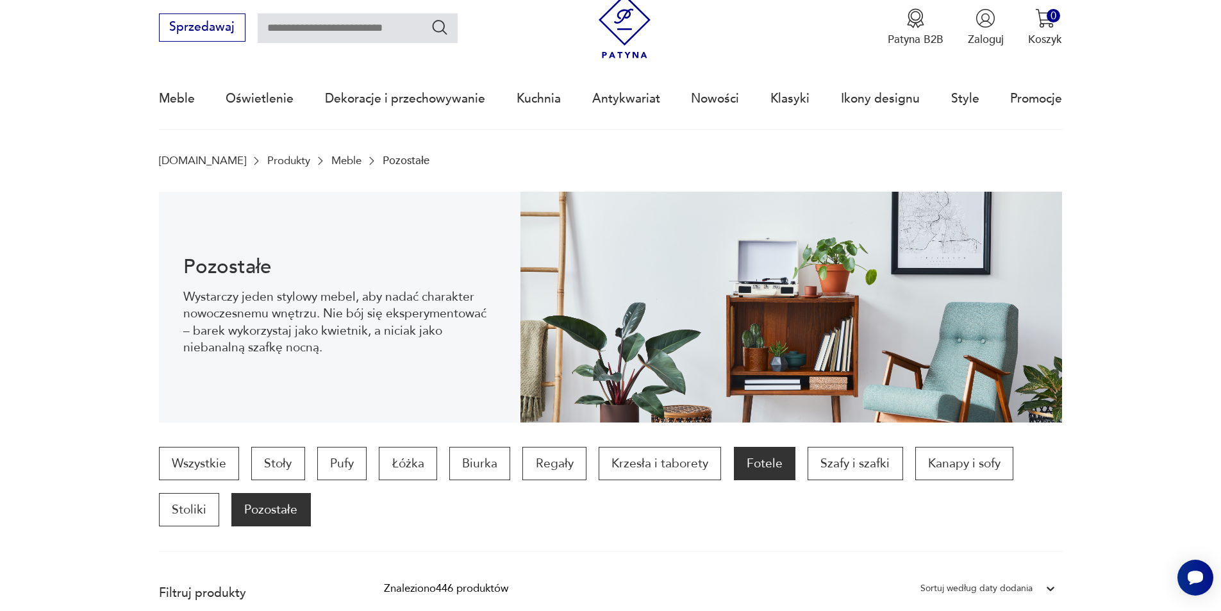
click at [753, 467] on p "Fotele" at bounding box center [765, 463] width 62 height 33
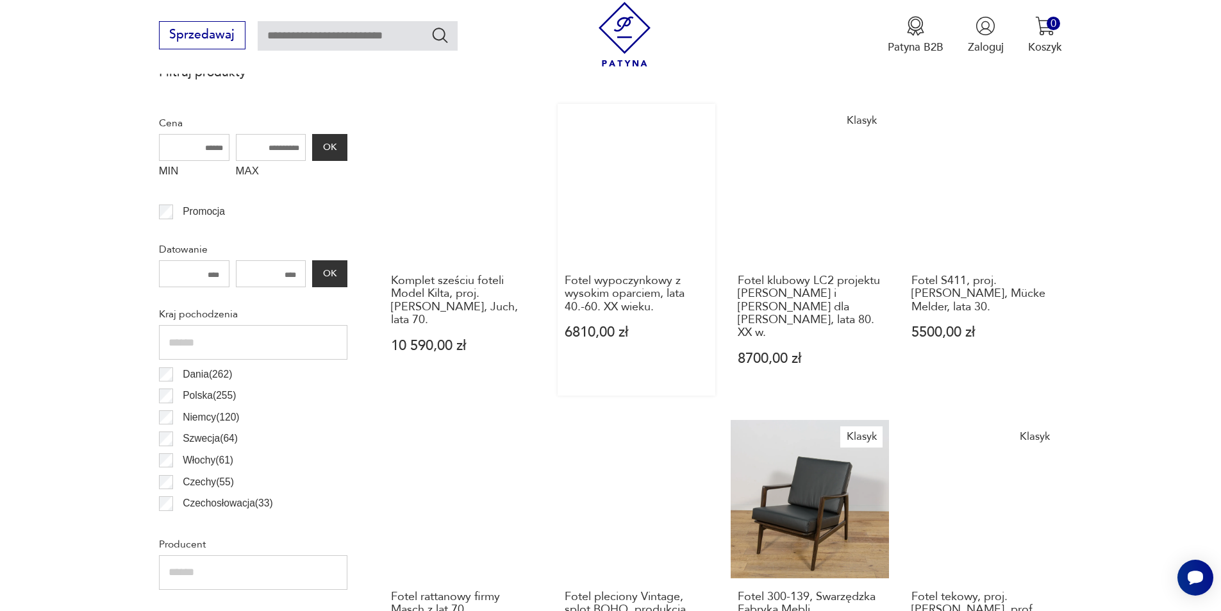
scroll to position [363, 0]
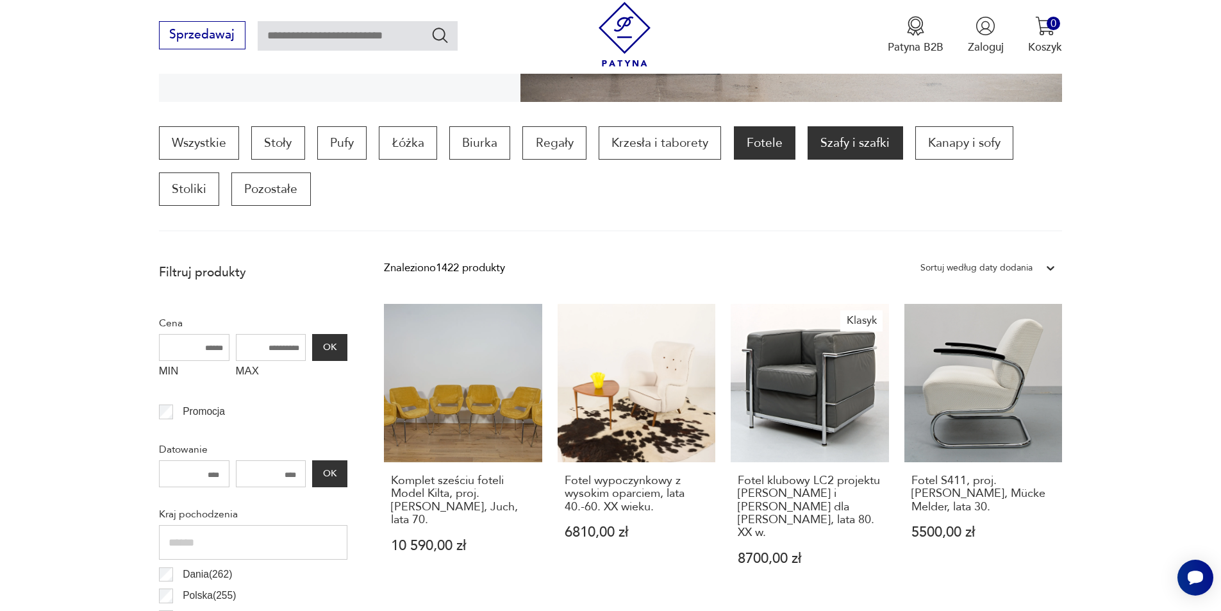
click at [850, 142] on p "Szafy i szafki" at bounding box center [855, 142] width 95 height 33
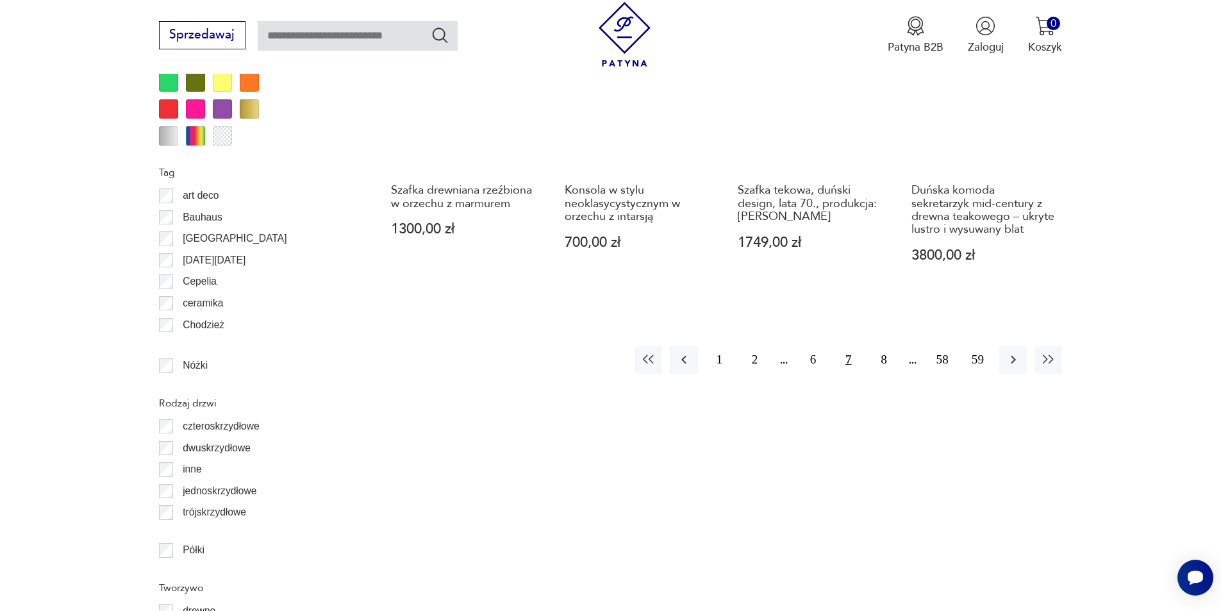
scroll to position [1589, 0]
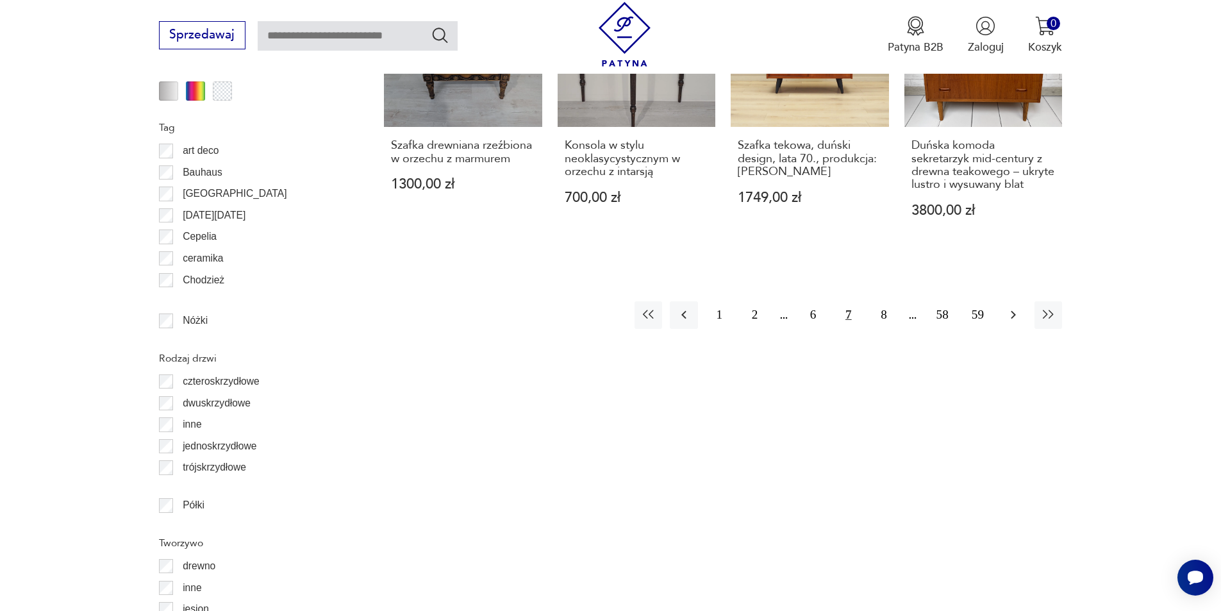
click at [1014, 307] on icon "button" at bounding box center [1013, 314] width 15 height 15
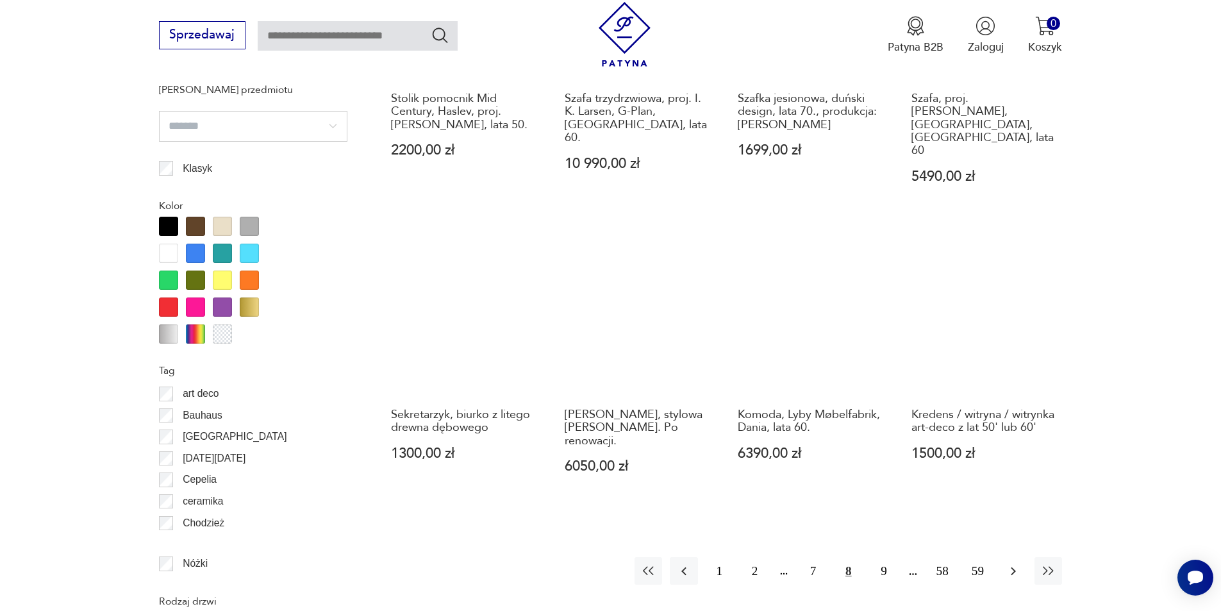
scroll to position [1525, 0]
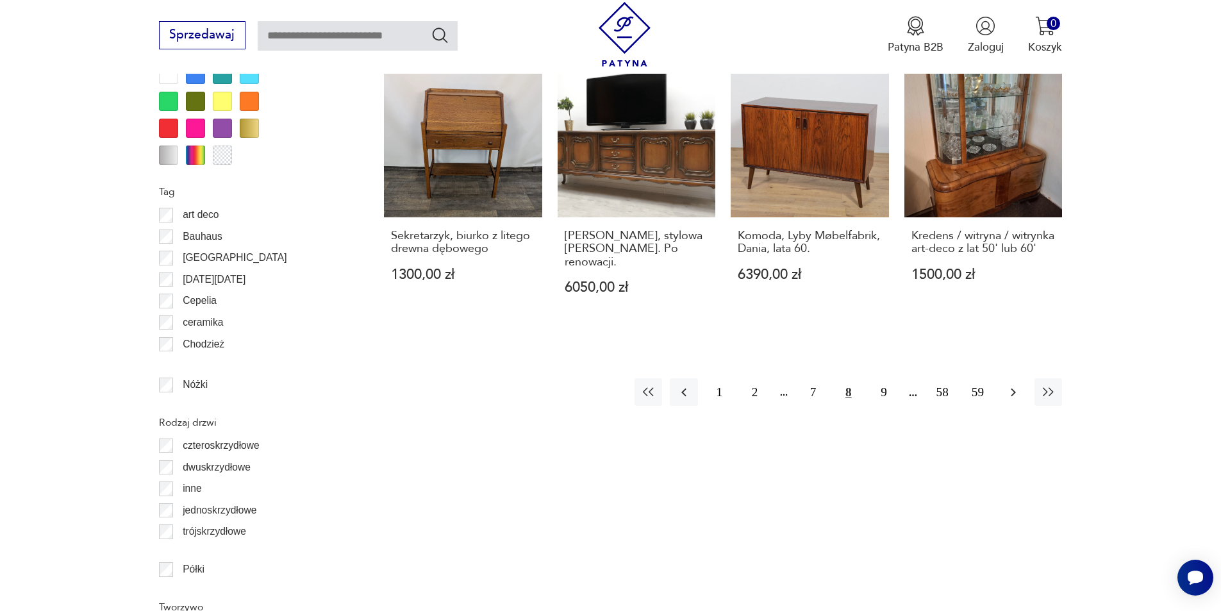
click at [1014, 385] on icon "button" at bounding box center [1013, 392] width 15 height 15
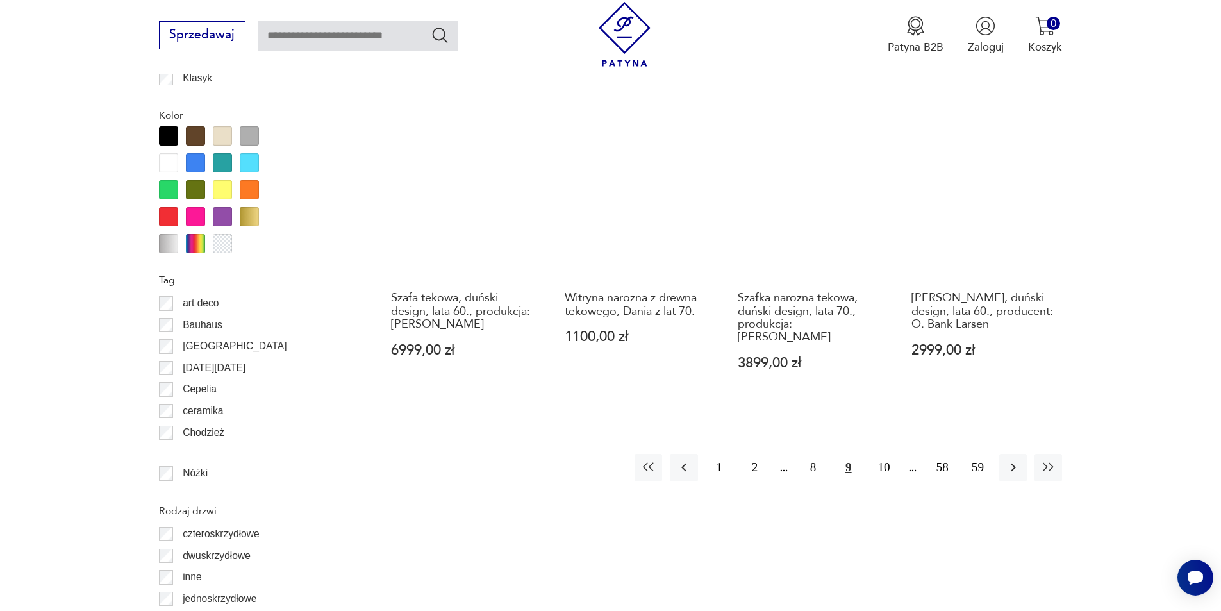
scroll to position [1461, 0]
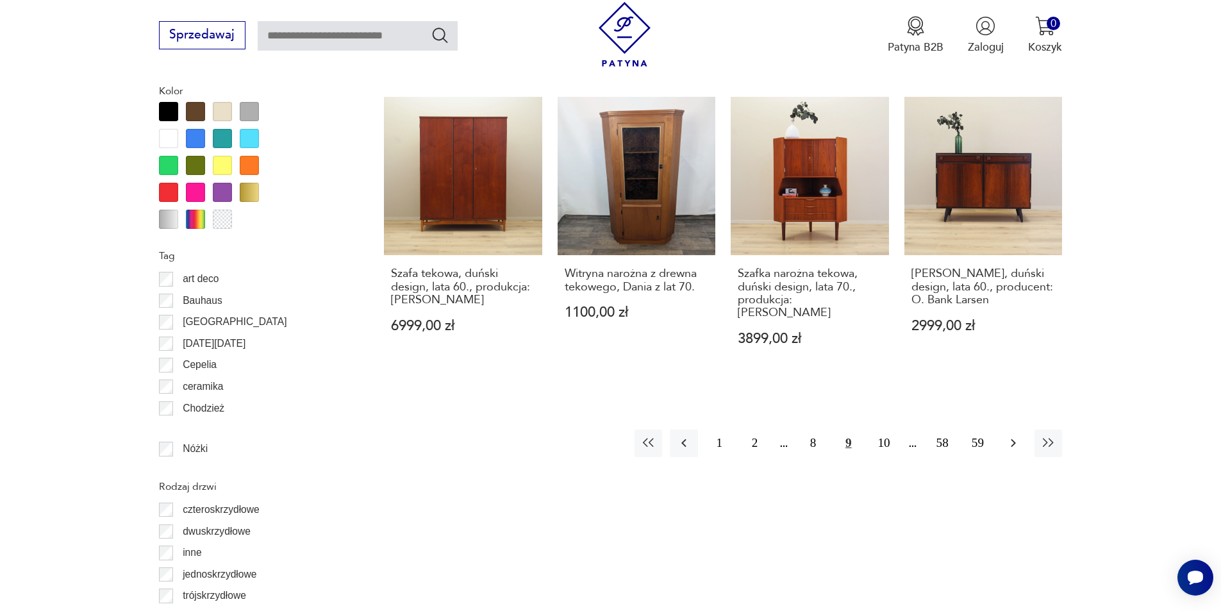
click at [1016, 435] on icon "button" at bounding box center [1013, 442] width 15 height 15
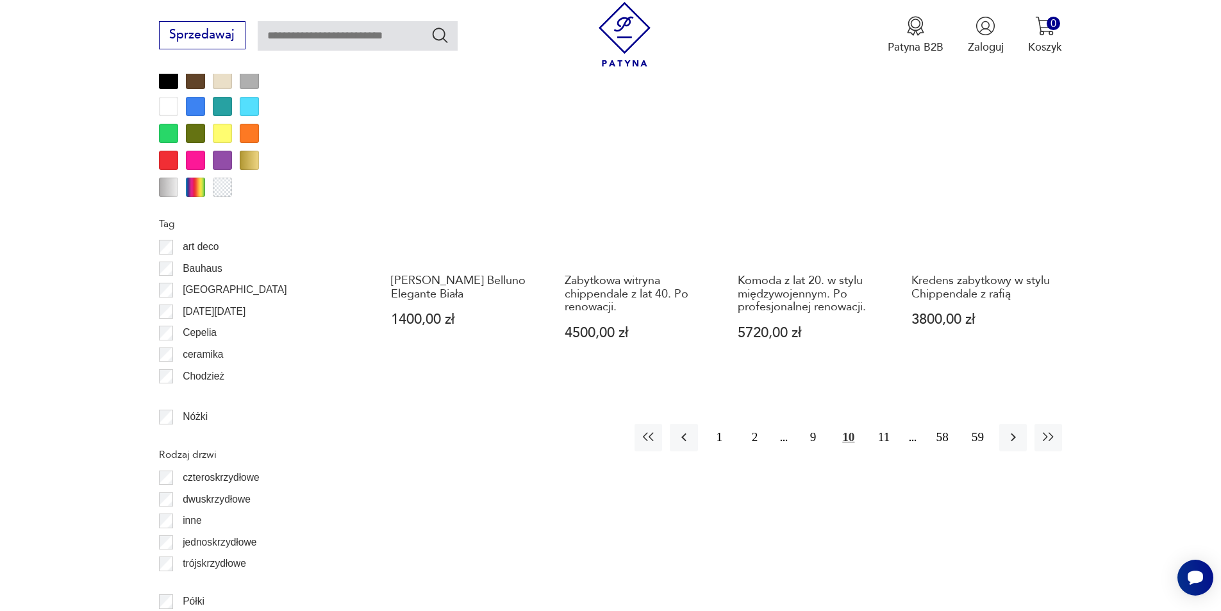
scroll to position [1589, 0]
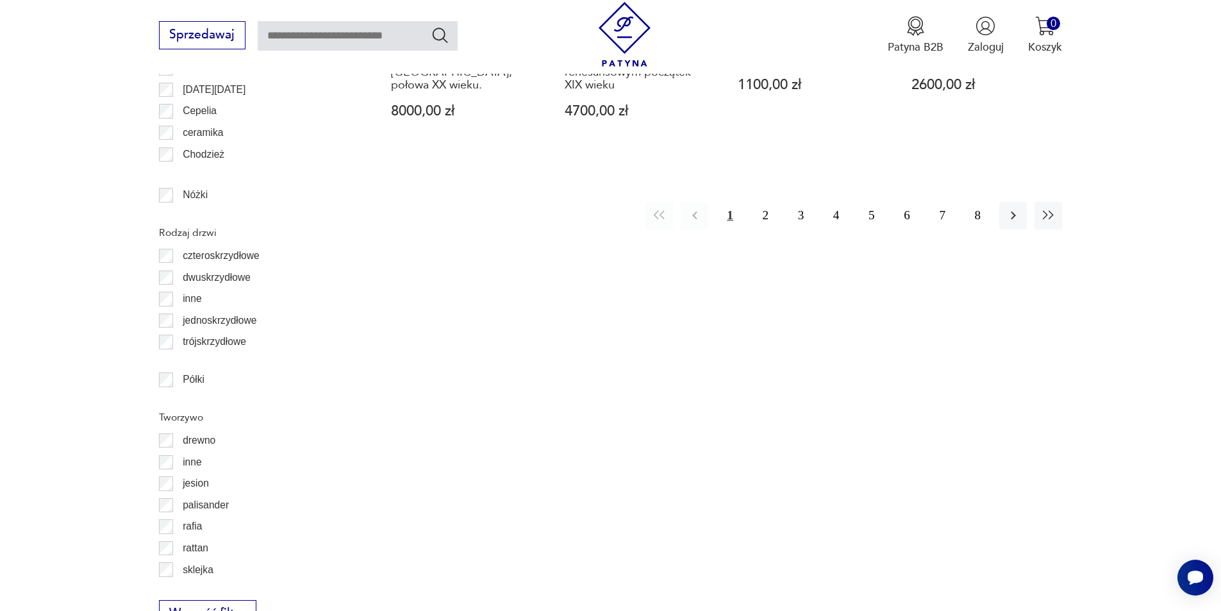
scroll to position [1717, 0]
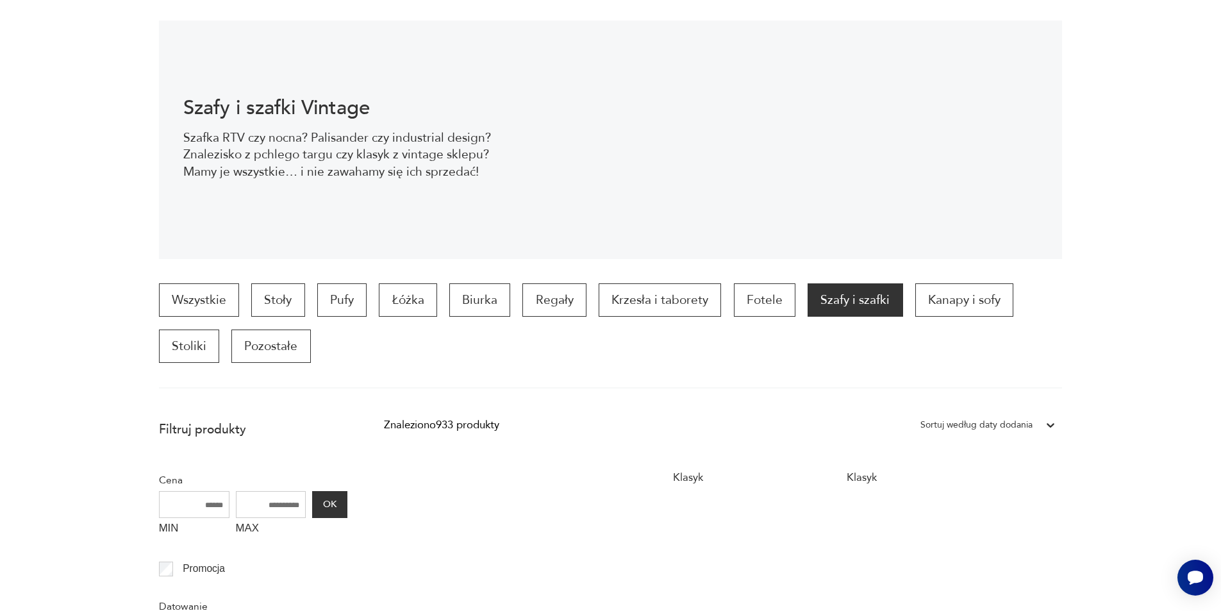
scroll to position [50, 0]
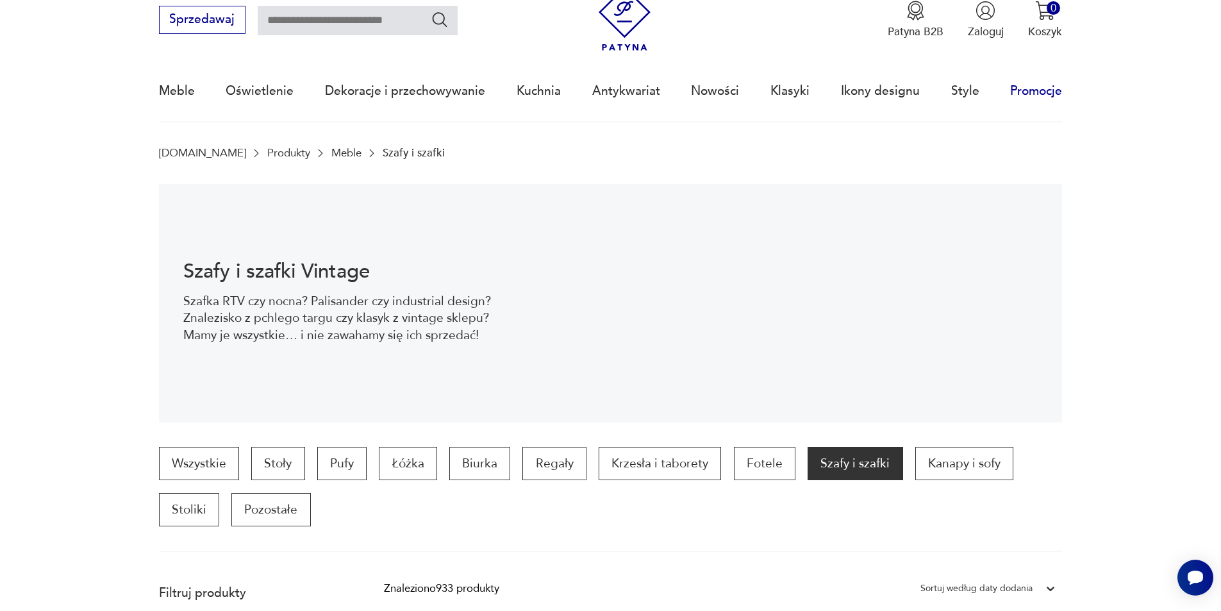
click at [1032, 90] on link "Promocje" at bounding box center [1036, 91] width 52 height 59
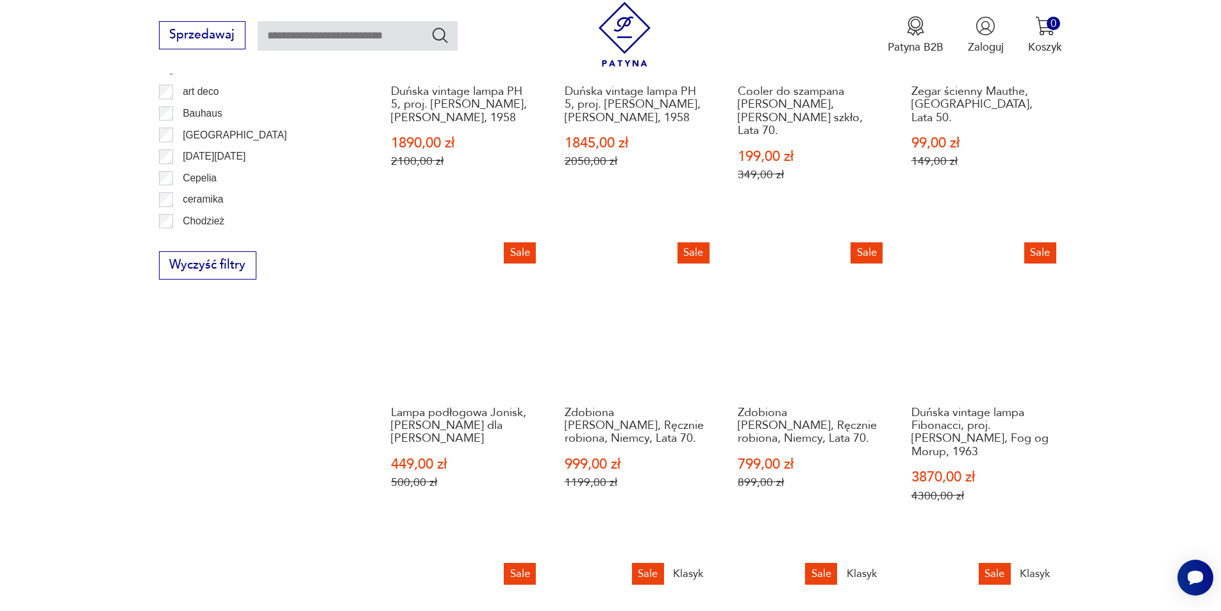
scroll to position [1134, 0]
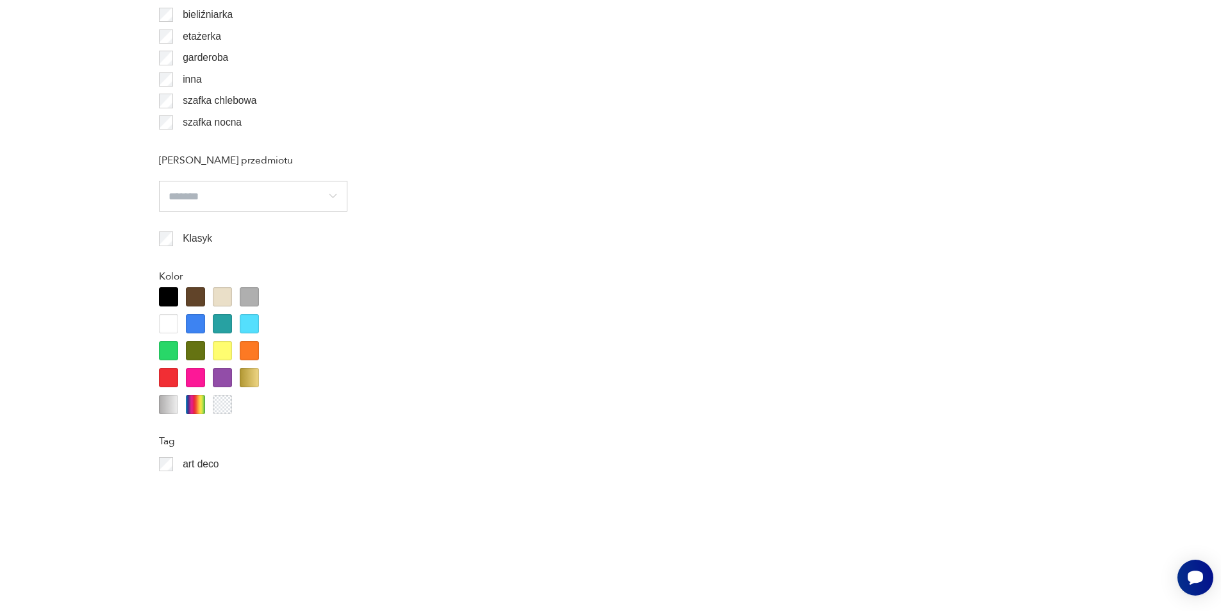
scroll to position [50, 0]
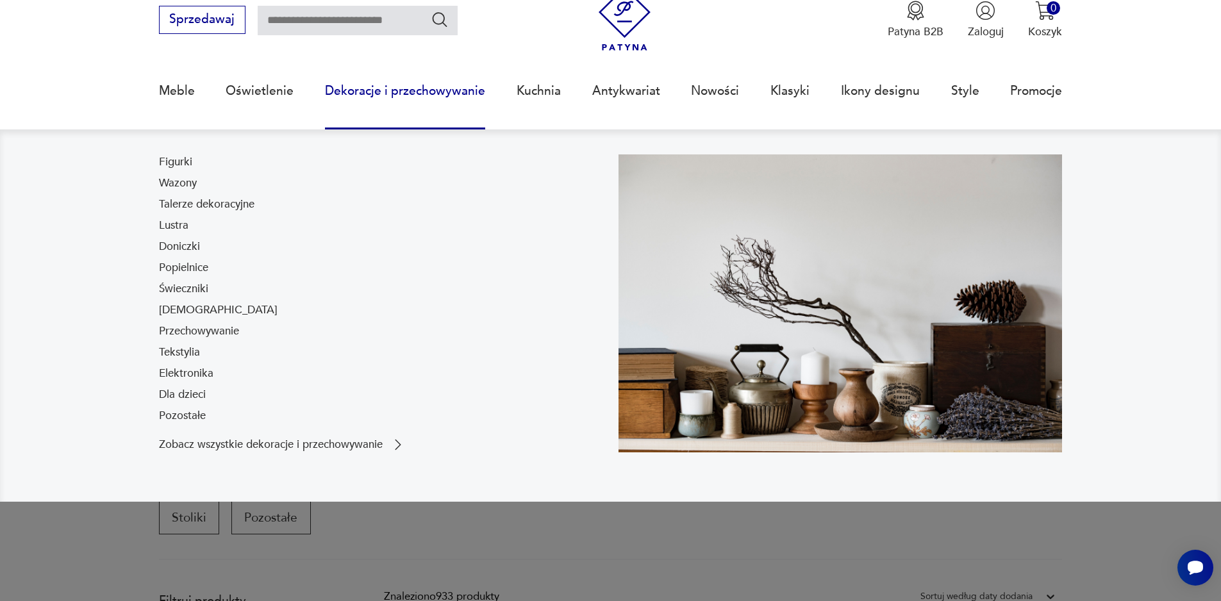
click at [444, 89] on link "Dekoracje i przechowywanie" at bounding box center [405, 91] width 160 height 59
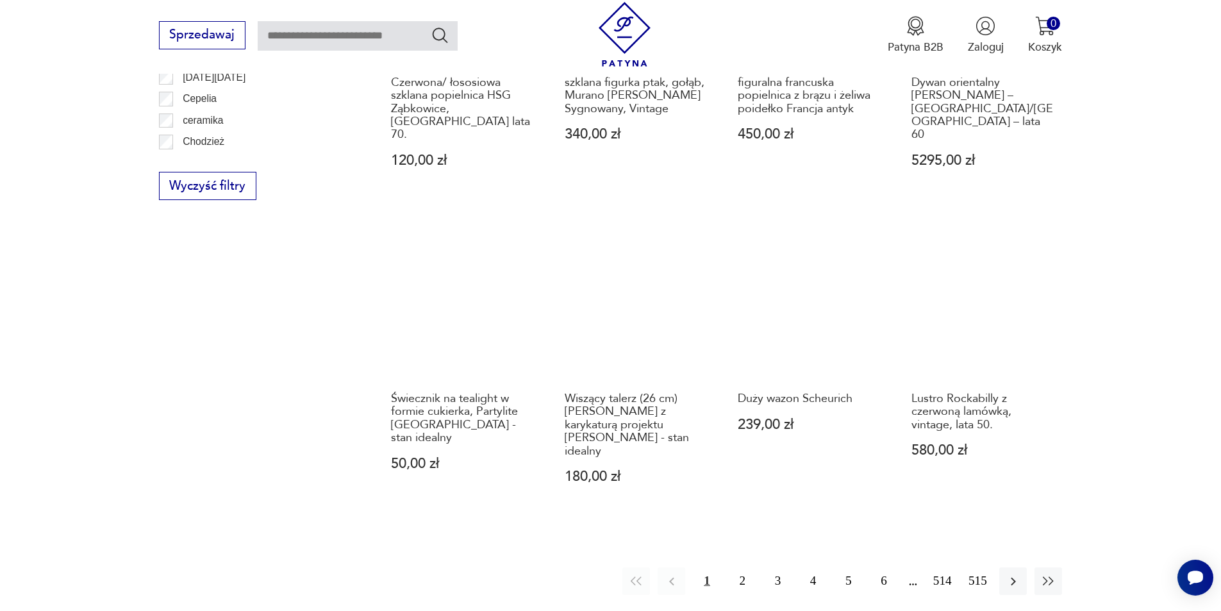
scroll to position [1582, 0]
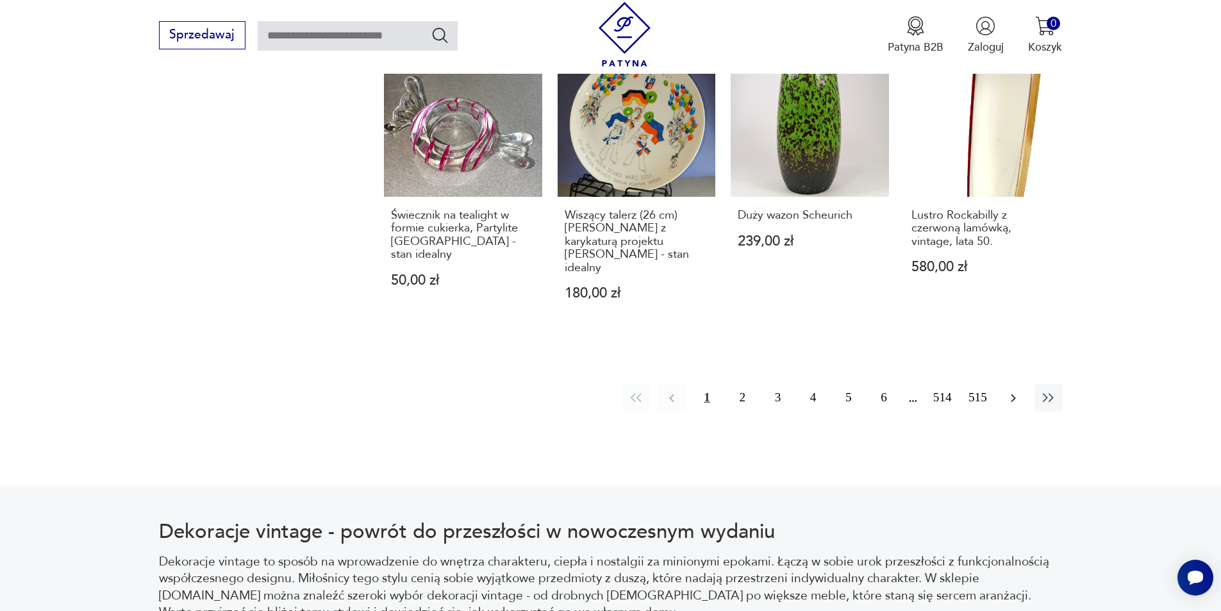
click at [1012, 390] on icon "button" at bounding box center [1013, 397] width 15 height 15
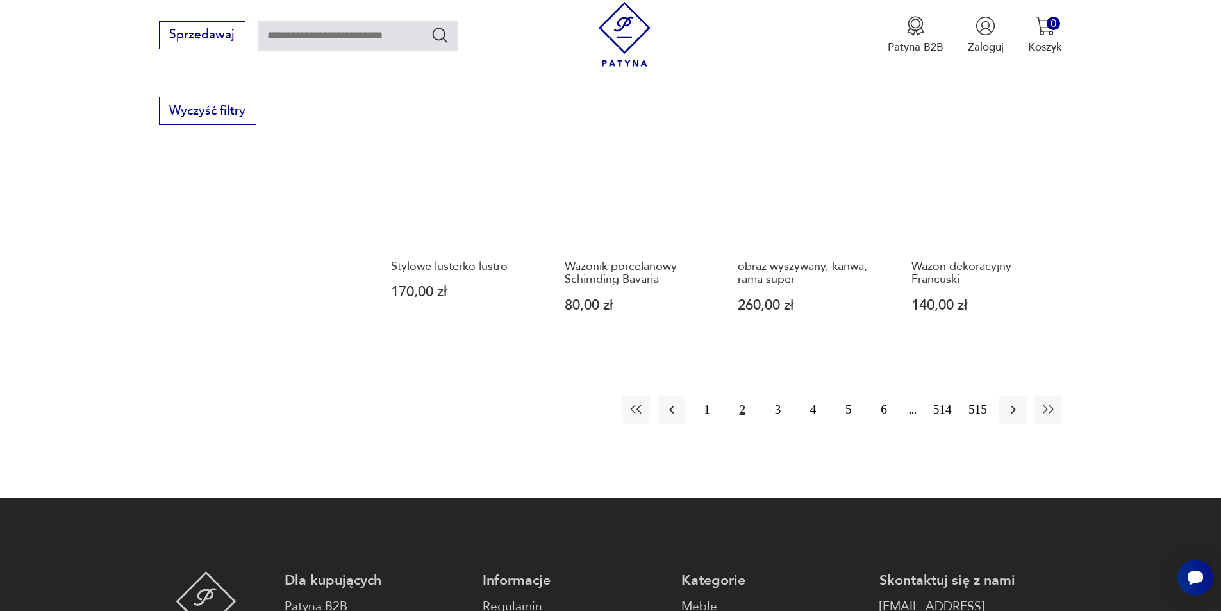
scroll to position [1645, 0]
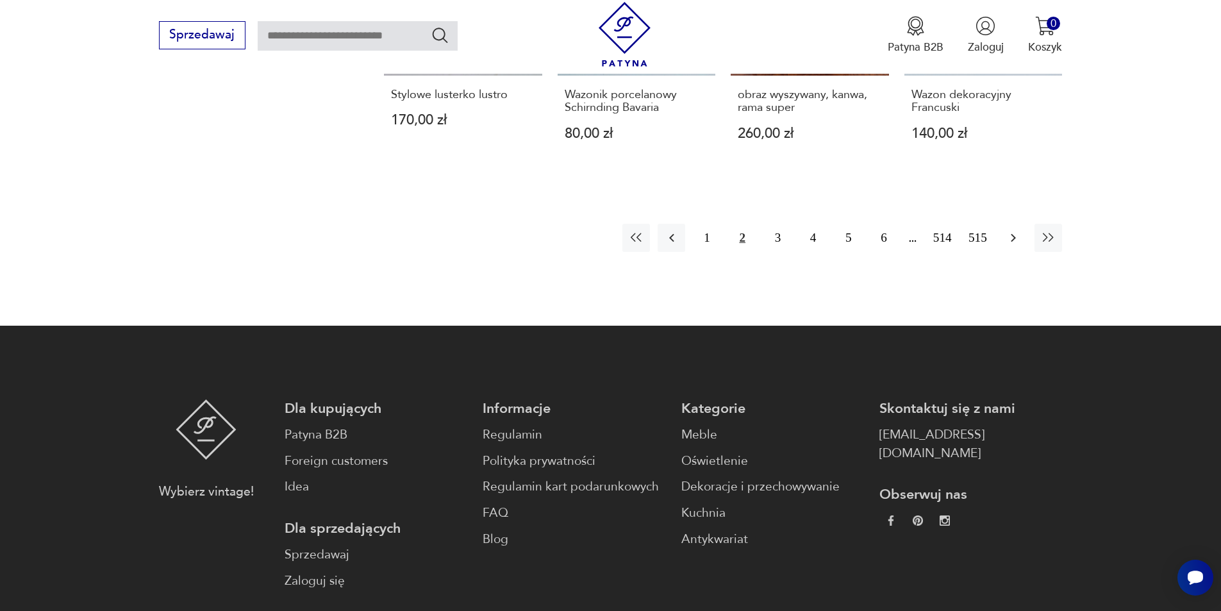
click at [1012, 230] on icon "button" at bounding box center [1013, 237] width 15 height 15
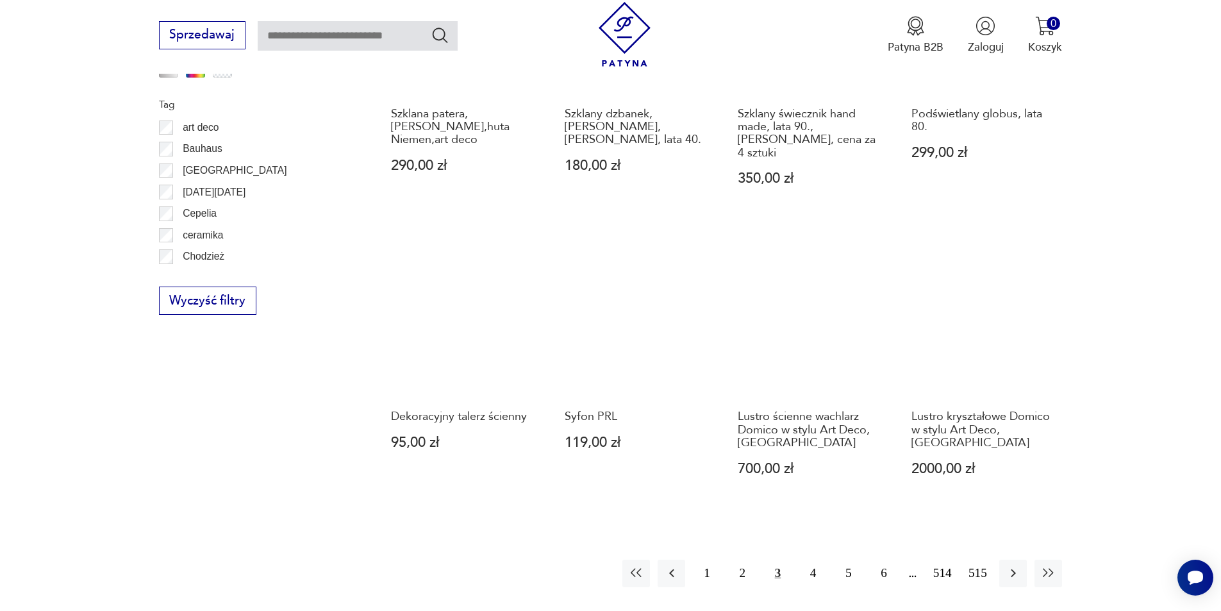
scroll to position [1517, 0]
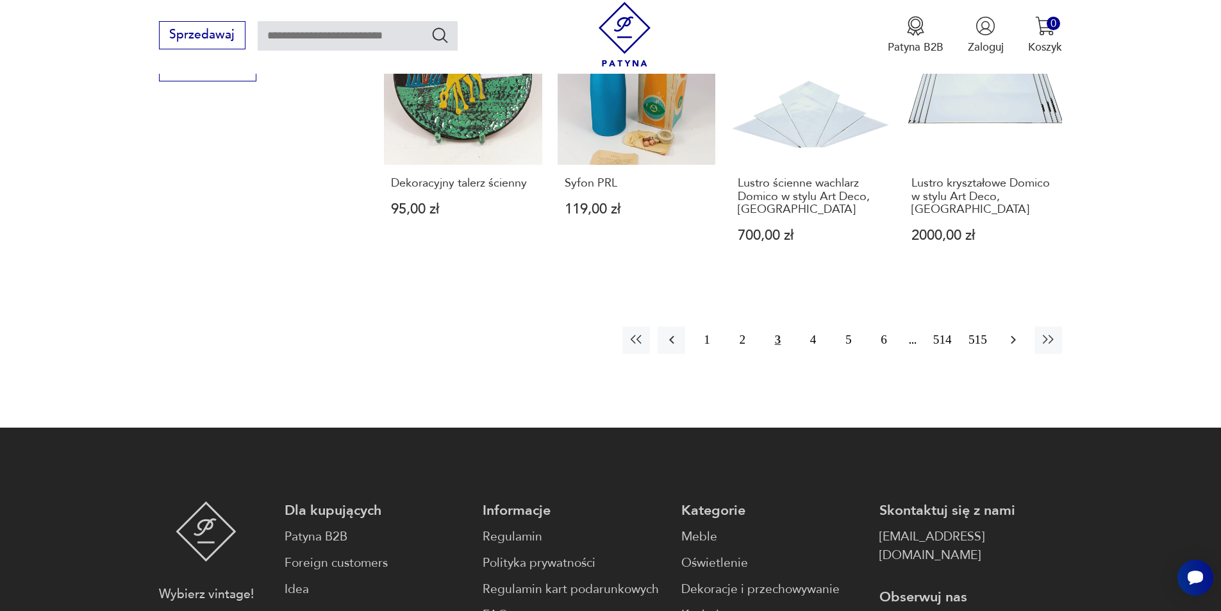
click at [1016, 332] on icon "button" at bounding box center [1013, 339] width 15 height 15
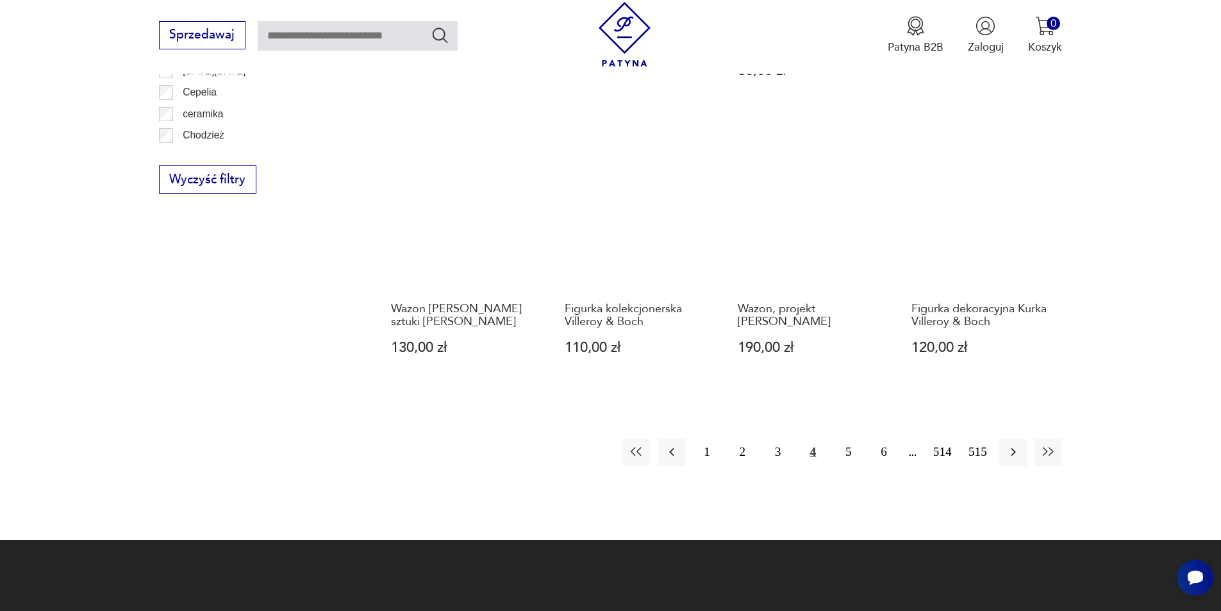
scroll to position [1581, 0]
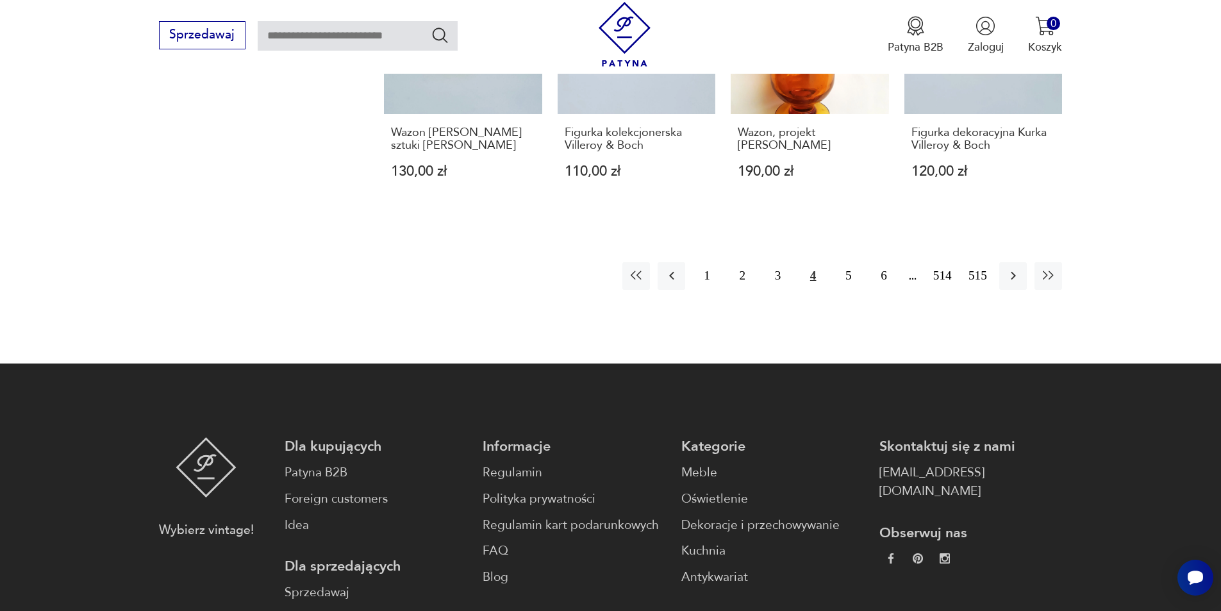
scroll to position [1517, 0]
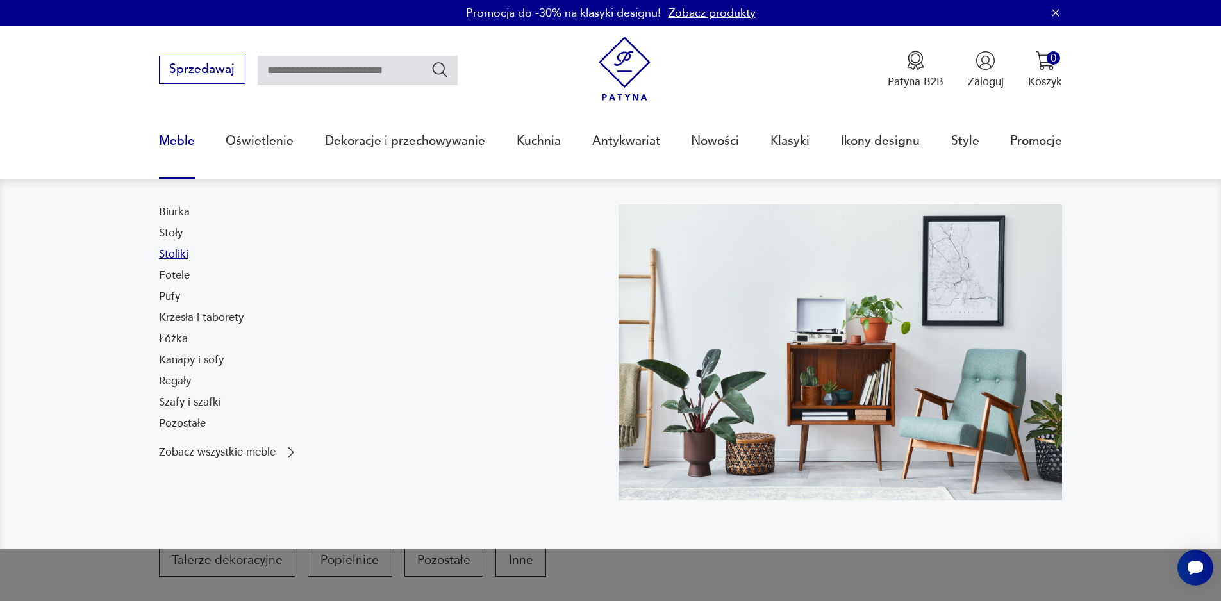
click at [169, 258] on link "Stoliki" at bounding box center [173, 254] width 29 height 15
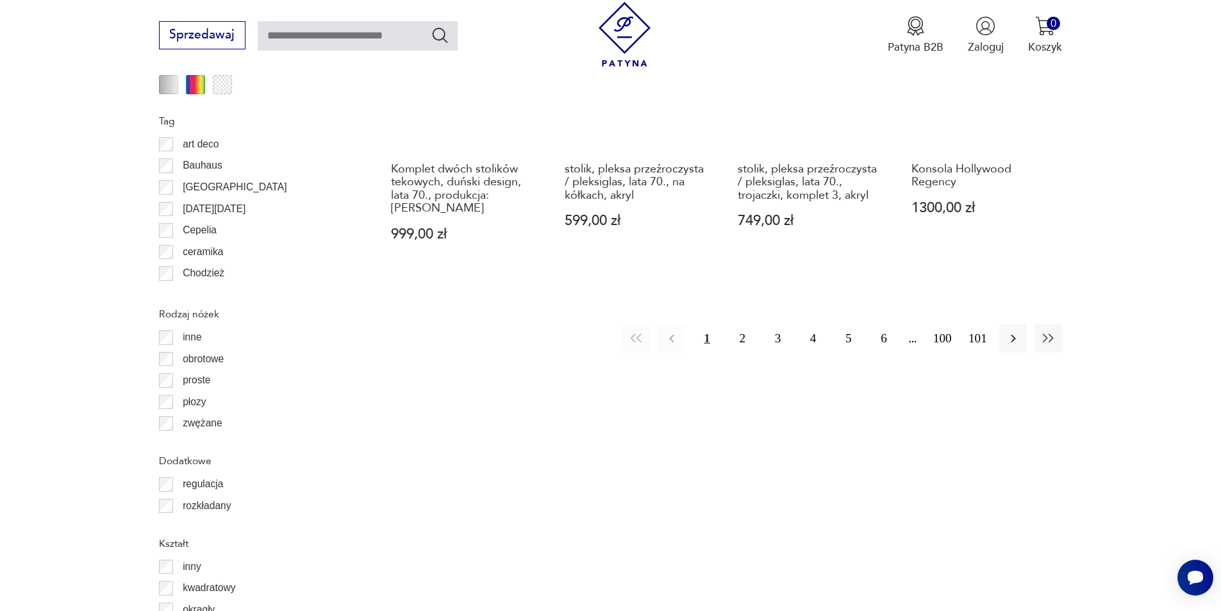
scroll to position [1709, 0]
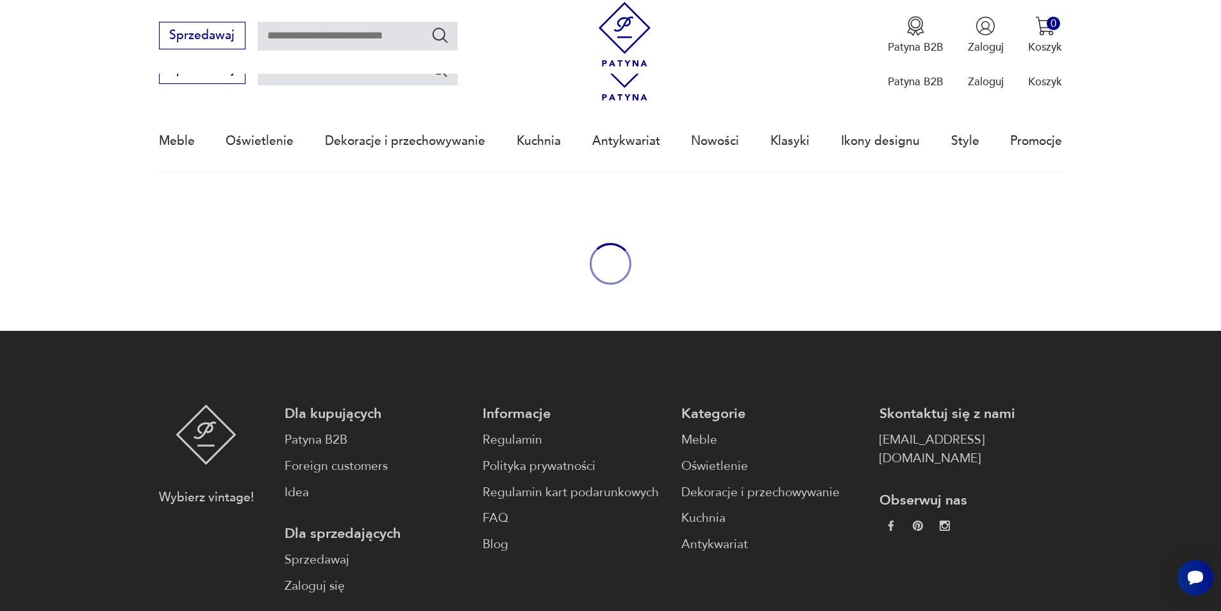
scroll to position [169, 0]
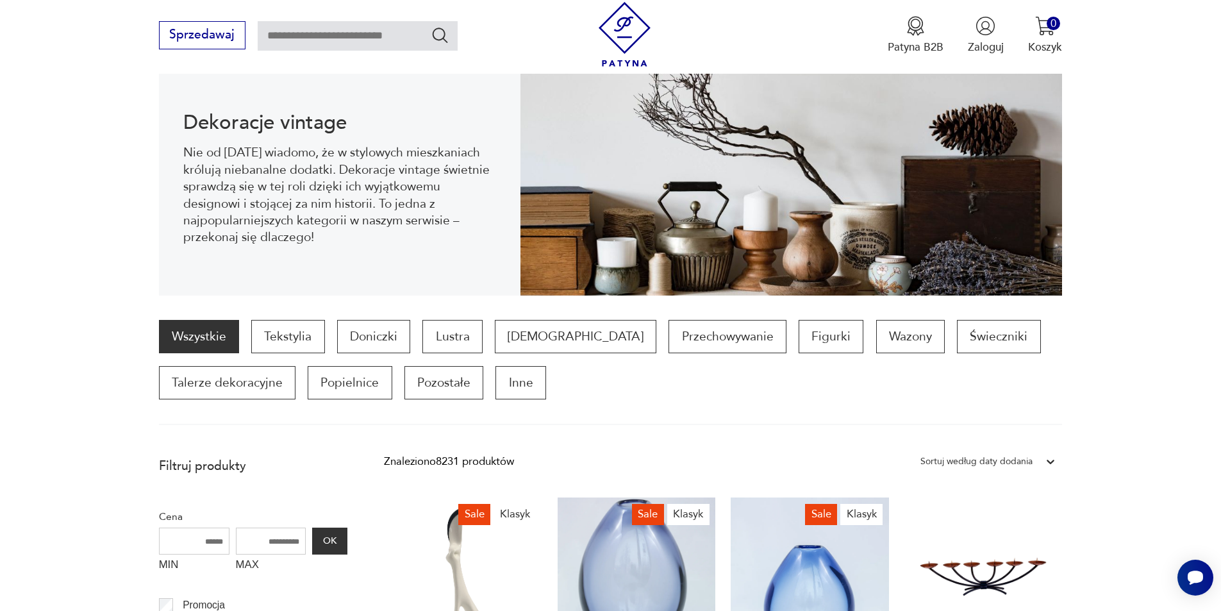
scroll to position [50, 0]
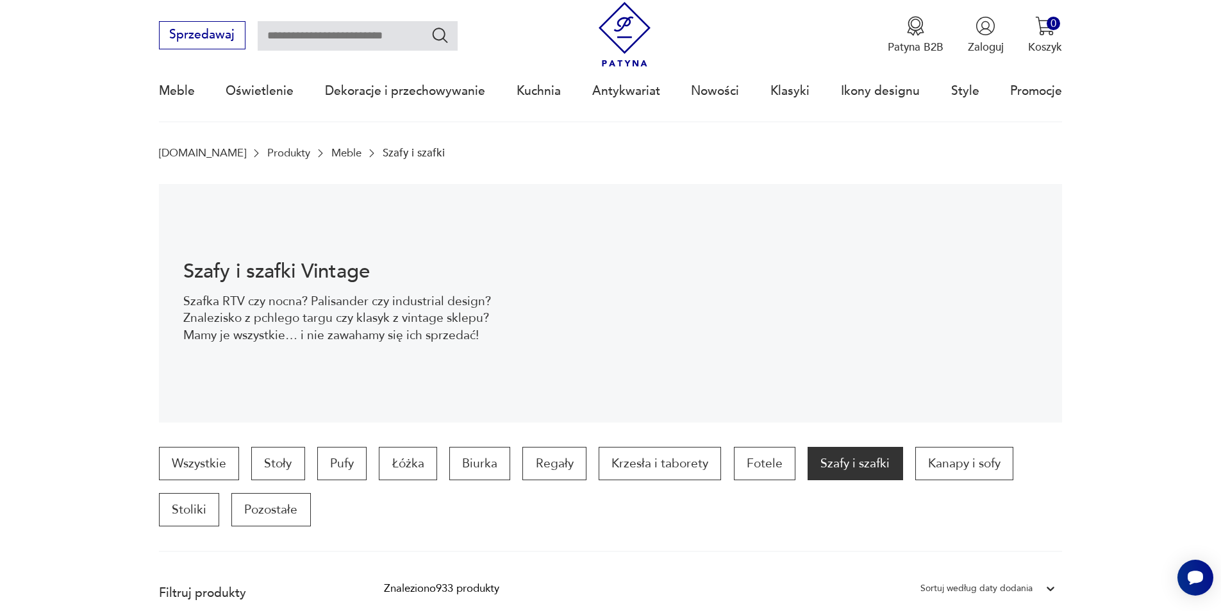
scroll to position [1461, 0]
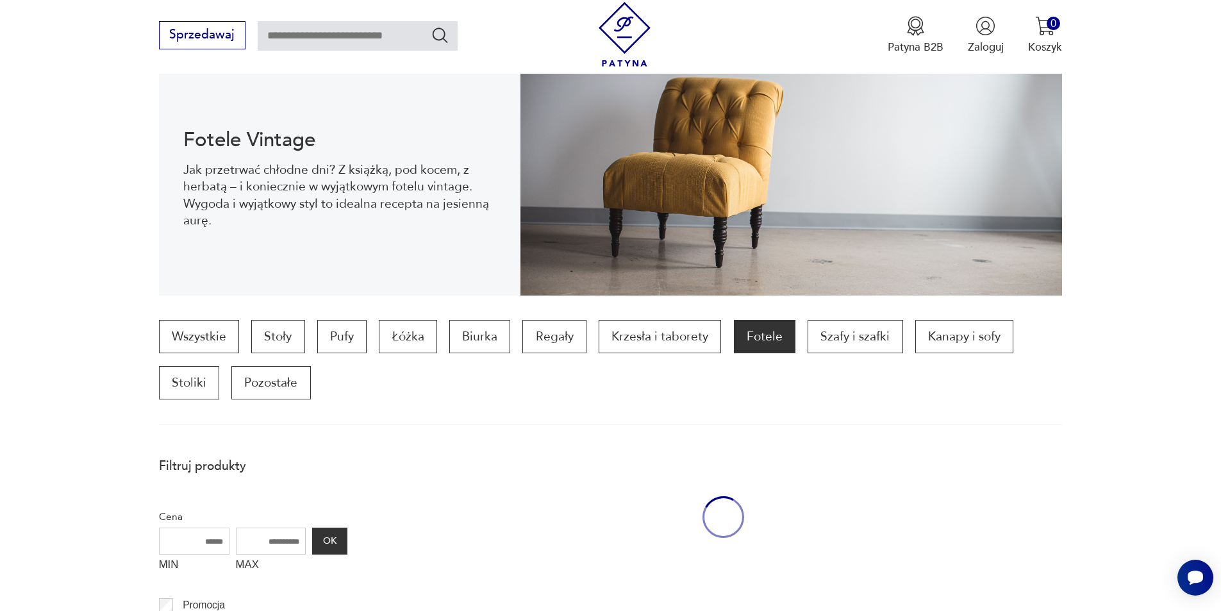
scroll to position [1525, 0]
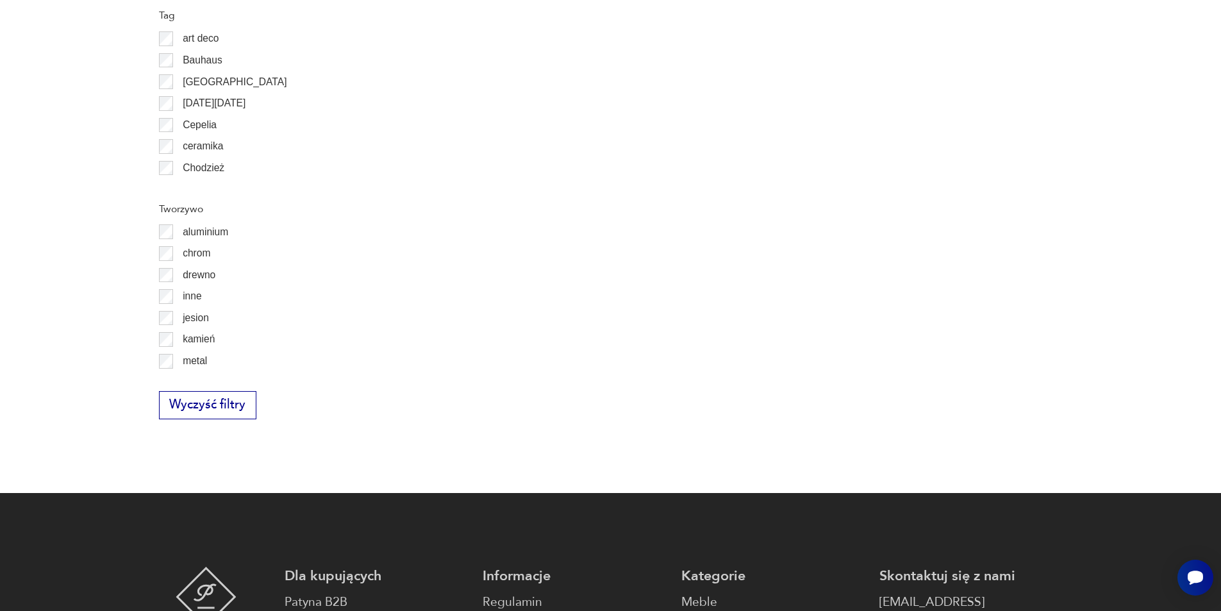
scroll to position [1645, 0]
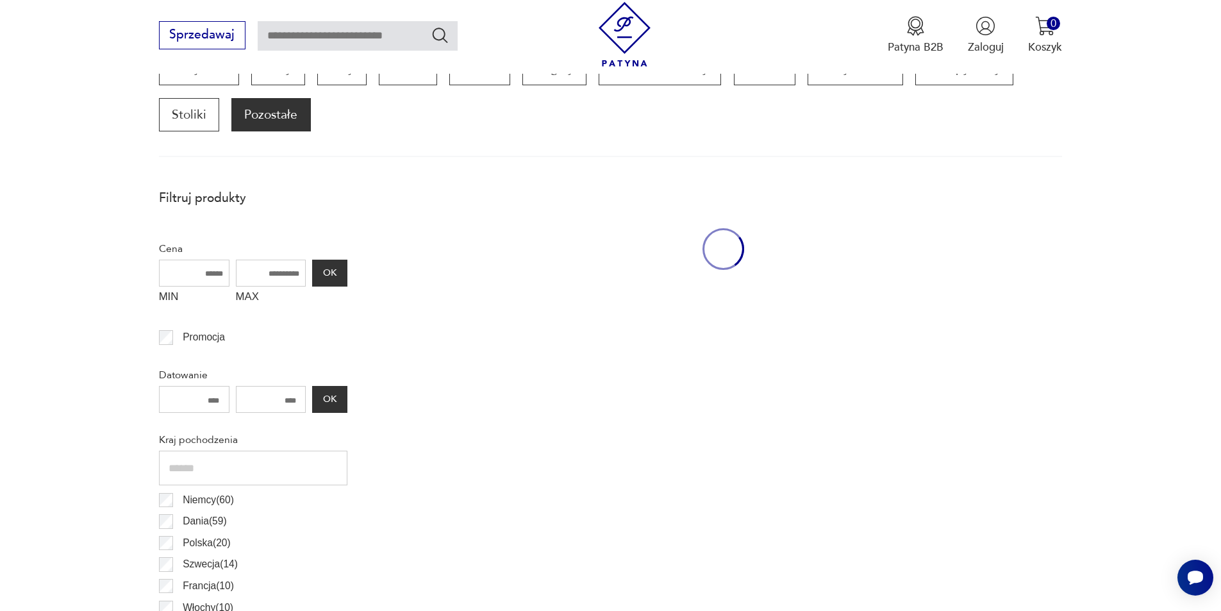
scroll to position [427, 0]
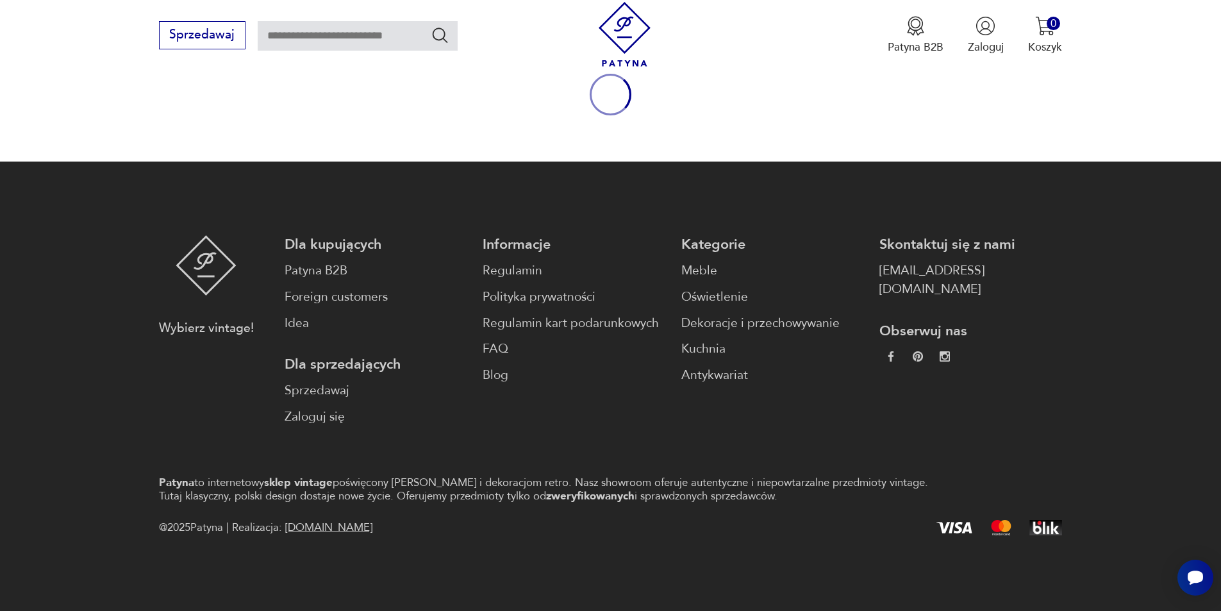
scroll to position [169, 0]
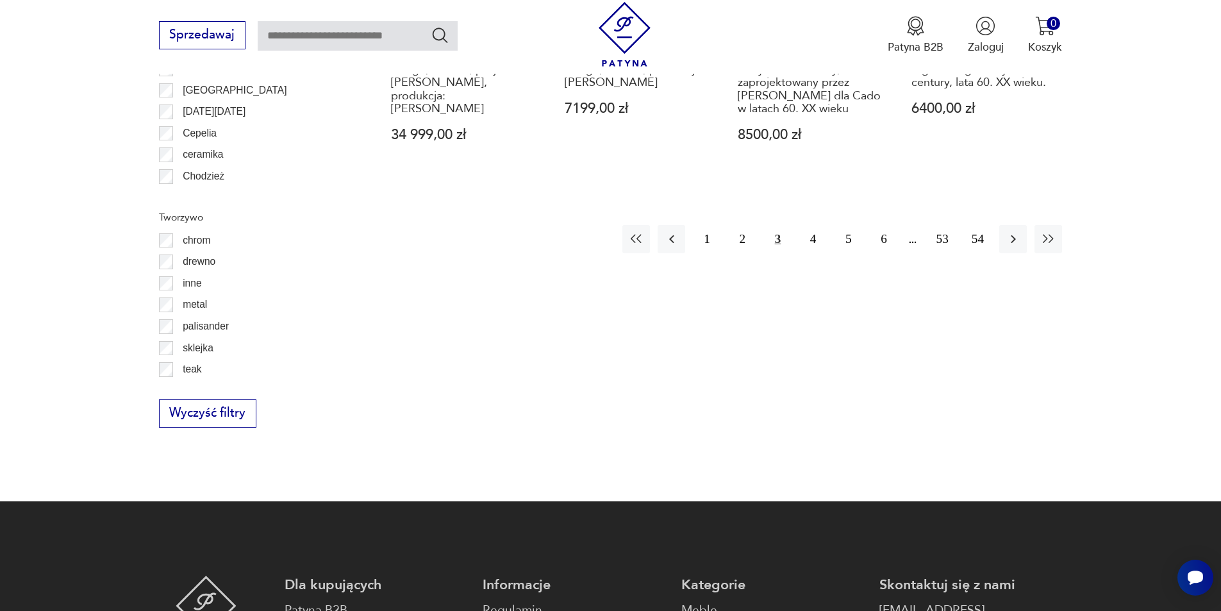
scroll to position [1777, 0]
